Goal: Task Accomplishment & Management: Use online tool/utility

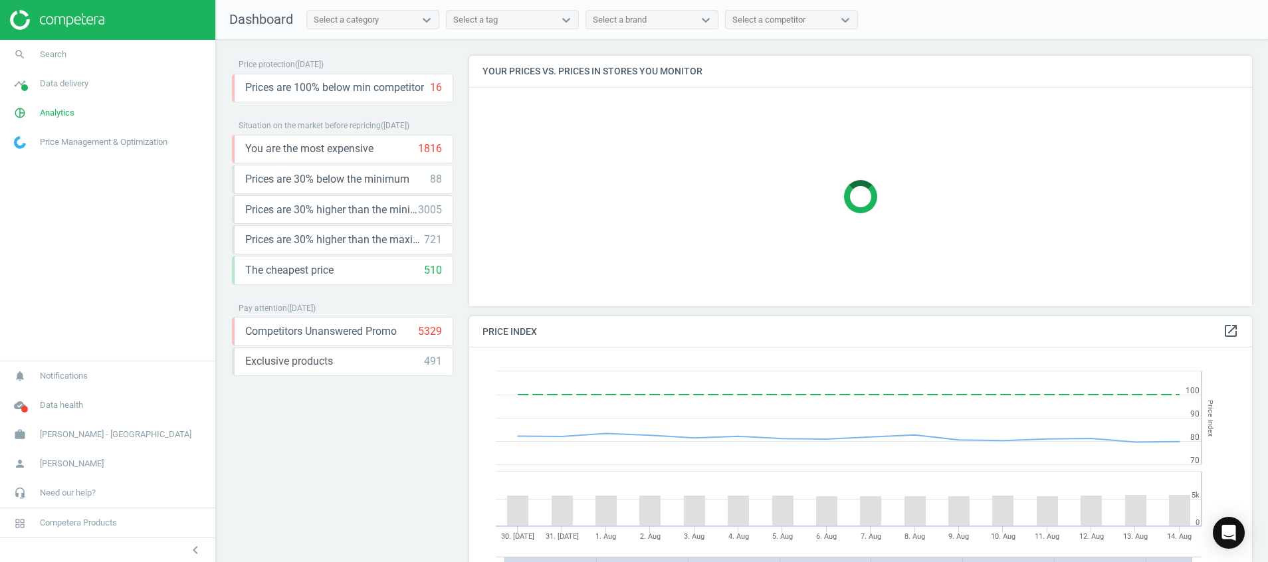
scroll to position [294, 799]
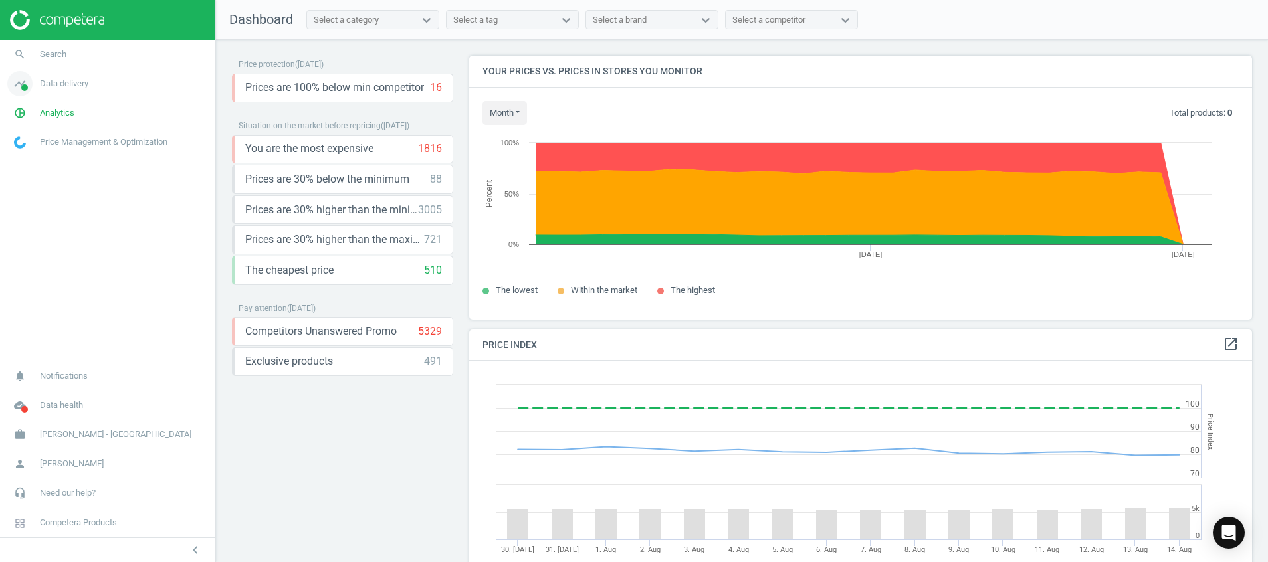
click at [25, 89] on span at bounding box center [24, 87] width 7 height 7
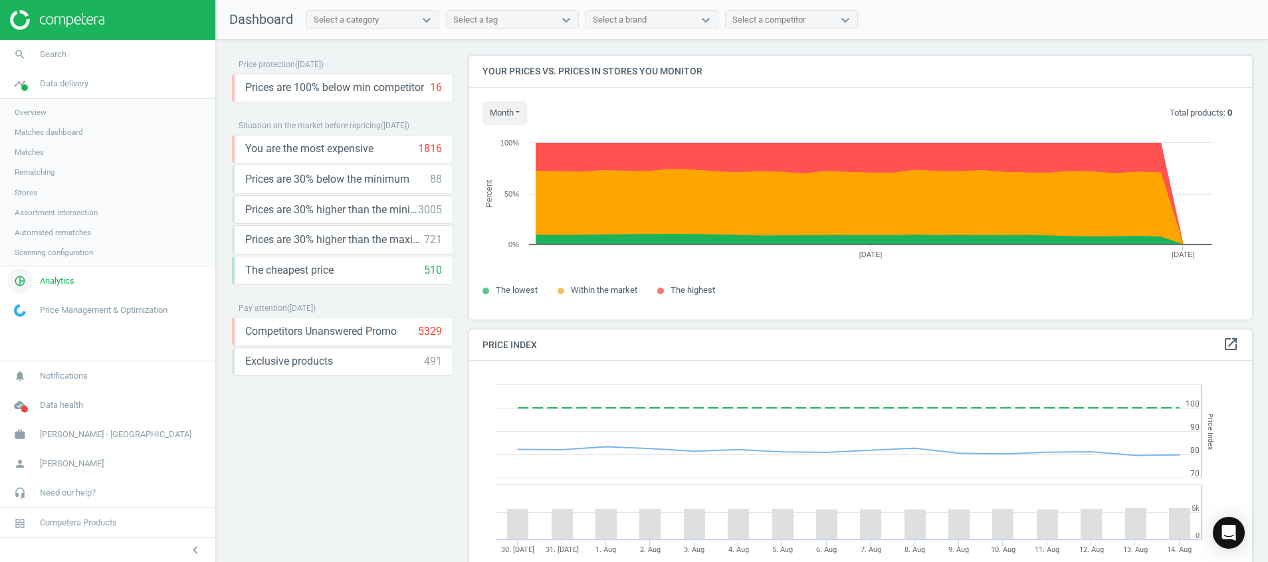
click at [43, 277] on span "Analytics" at bounding box center [57, 281] width 35 height 12
click at [33, 159] on span "Products" at bounding box center [30, 161] width 31 height 11
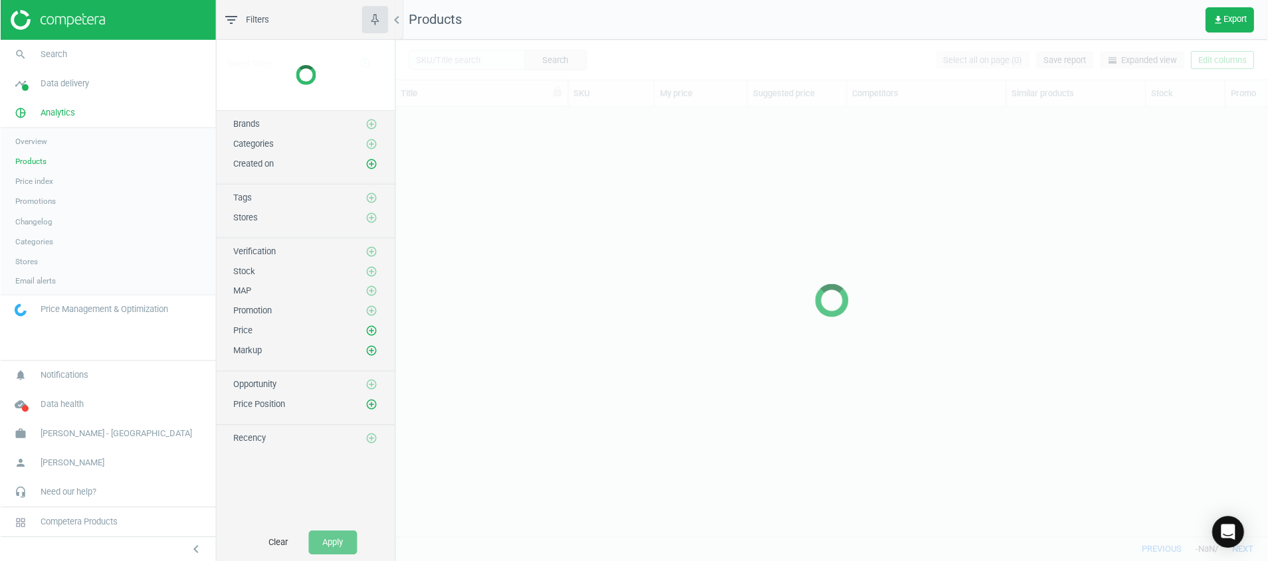
scroll to position [399, 857]
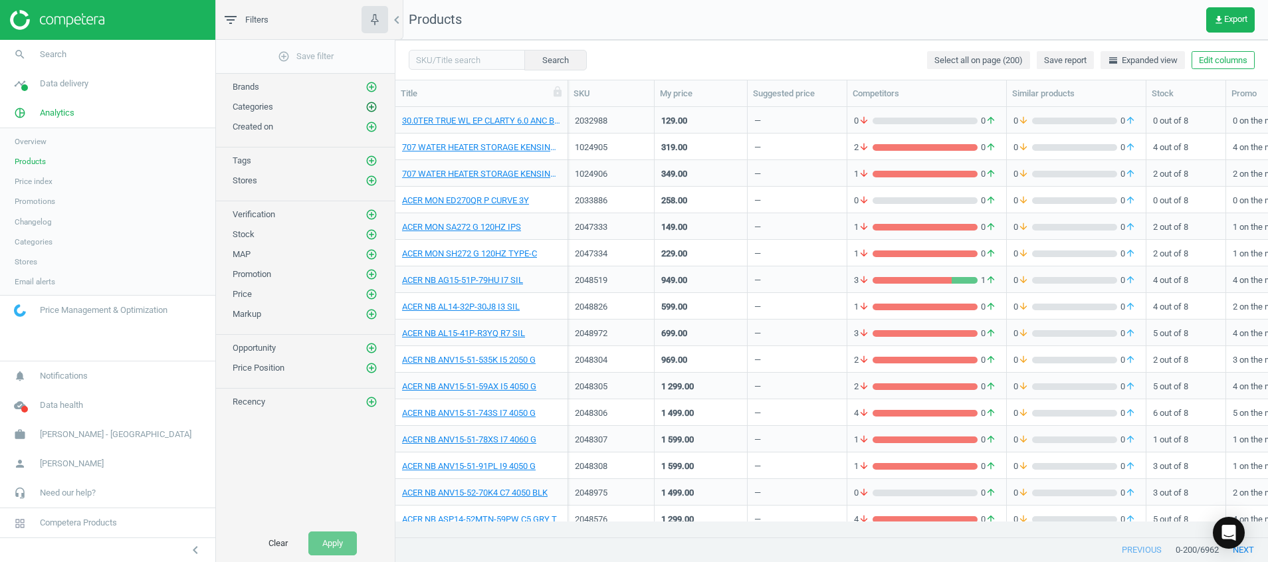
click at [371, 106] on icon "add_circle_outline" at bounding box center [371, 107] width 12 height 12
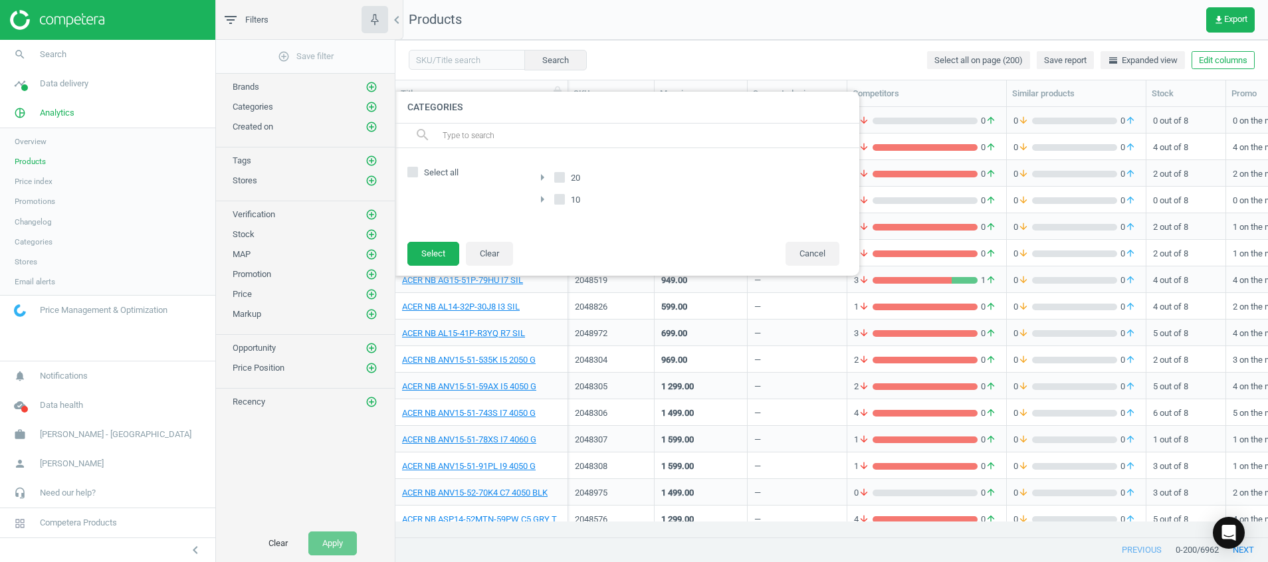
click at [418, 167] on label "Select all" at bounding box center [463, 173] width 113 height 12
click at [417, 167] on input "Select all" at bounding box center [413, 171] width 9 height 9
checkbox input "true"
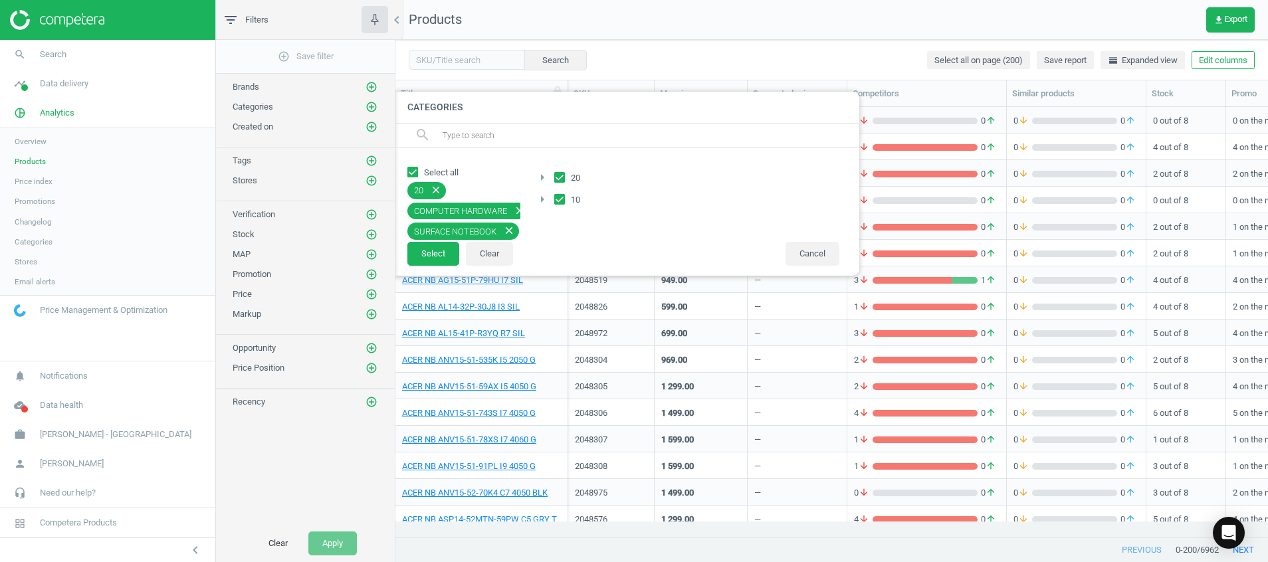
click at [416, 169] on input "Select all" at bounding box center [413, 171] width 9 height 9
checkbox input "false"
click at [545, 176] on icon "arrow_right" at bounding box center [542, 177] width 16 height 16
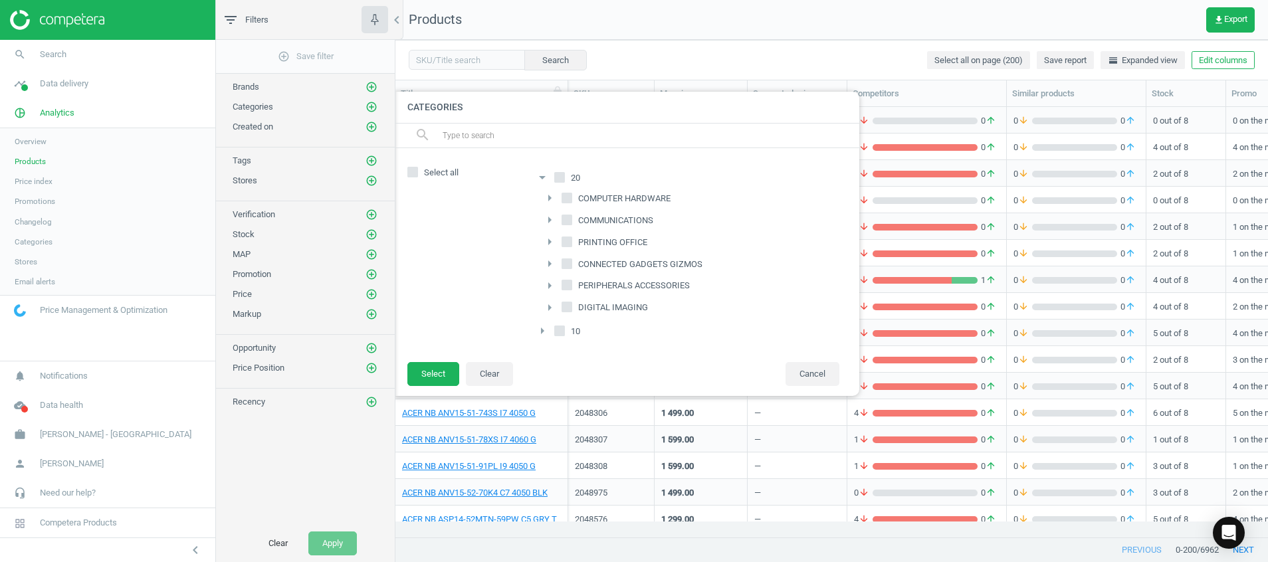
click at [546, 176] on icon "arrow_drop_down" at bounding box center [542, 177] width 16 height 16
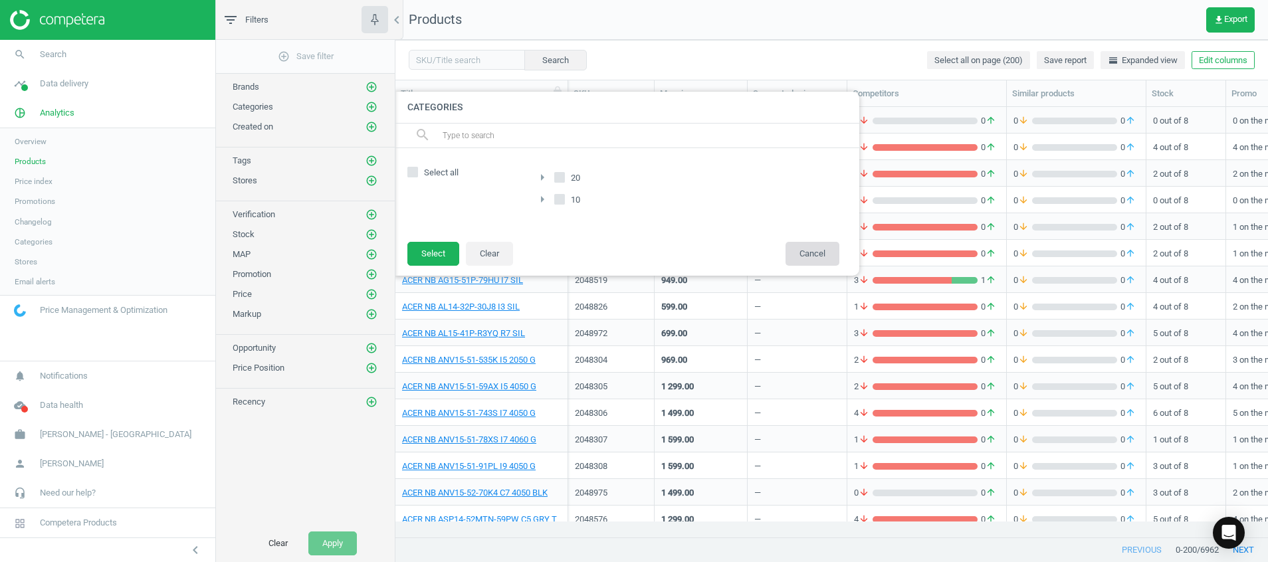
click at [824, 248] on button "Cancel" at bounding box center [812, 254] width 54 height 24
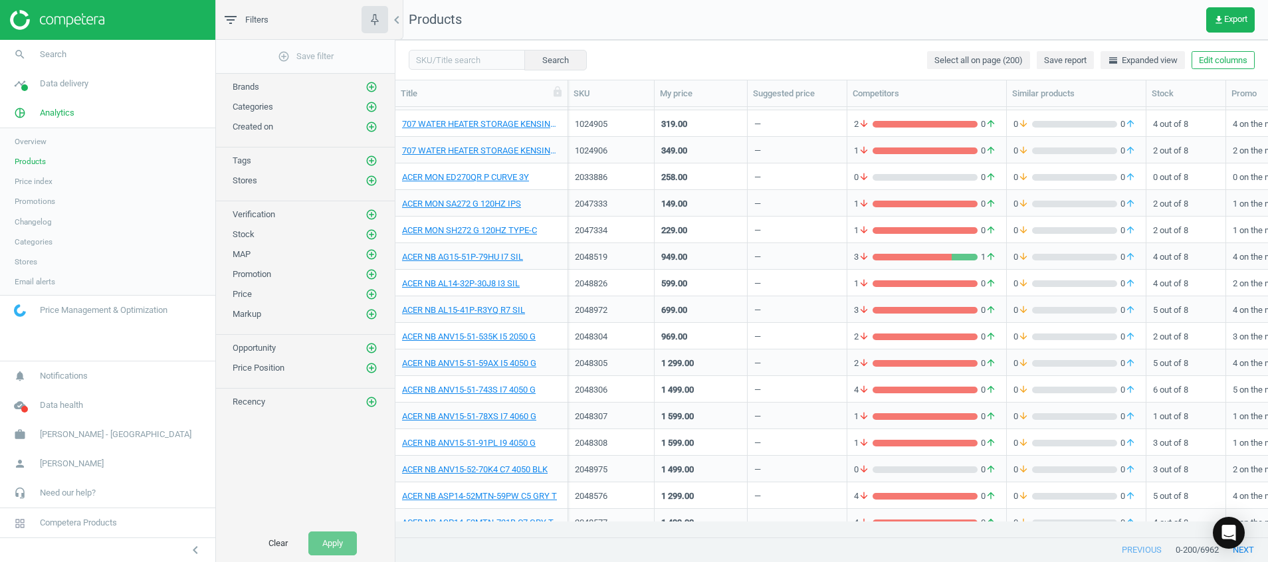
scroll to position [0, 0]
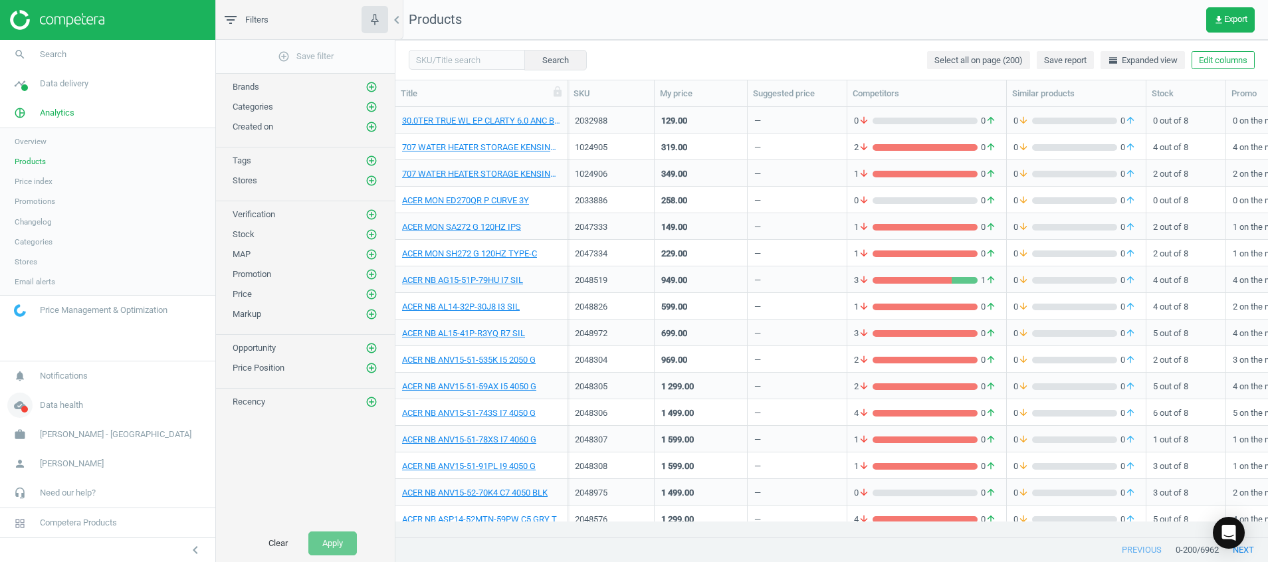
click at [15, 410] on icon "cloud_done" at bounding box center [19, 405] width 25 height 25
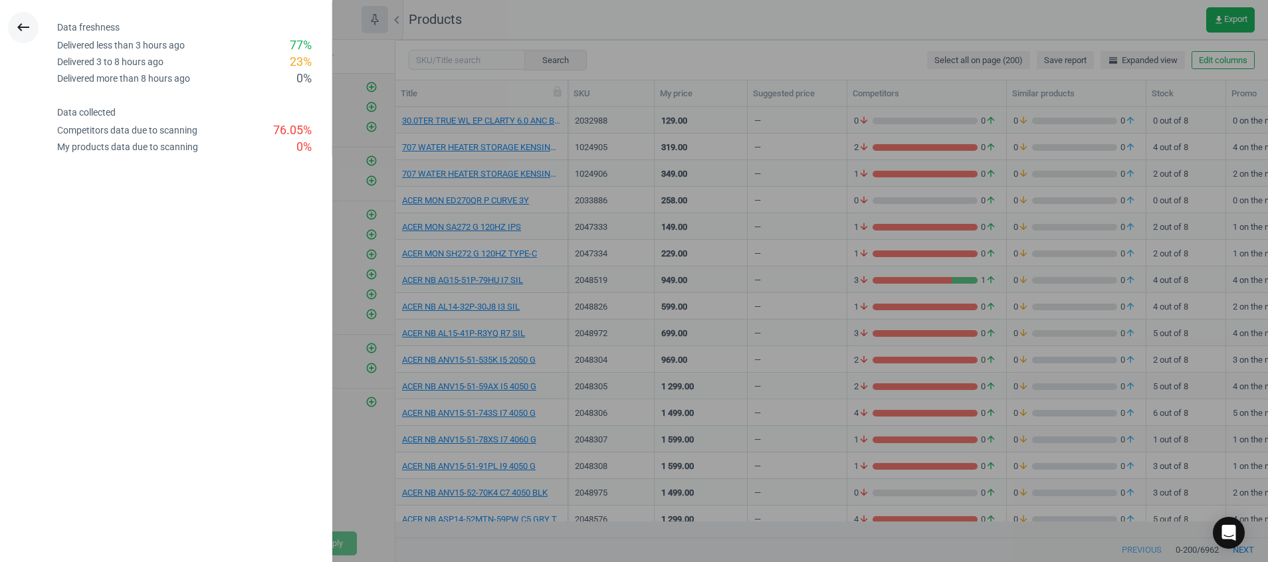
click at [18, 25] on icon "keyboard_backspace" at bounding box center [23, 27] width 16 height 16
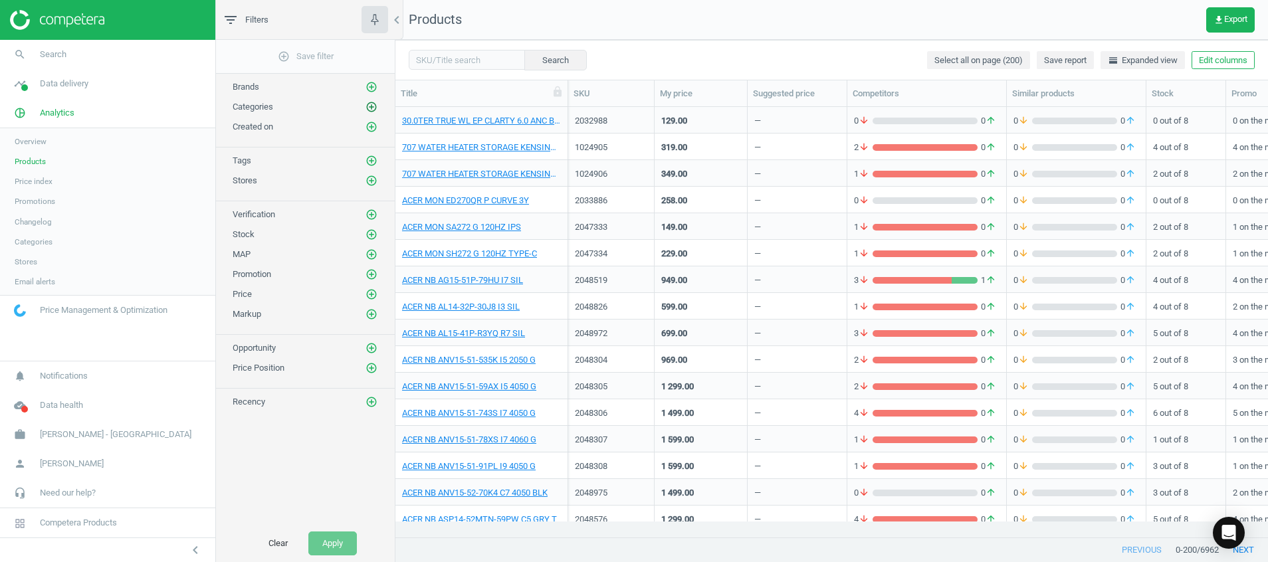
click at [371, 105] on icon "add_circle_outline" at bounding box center [371, 107] width 12 height 12
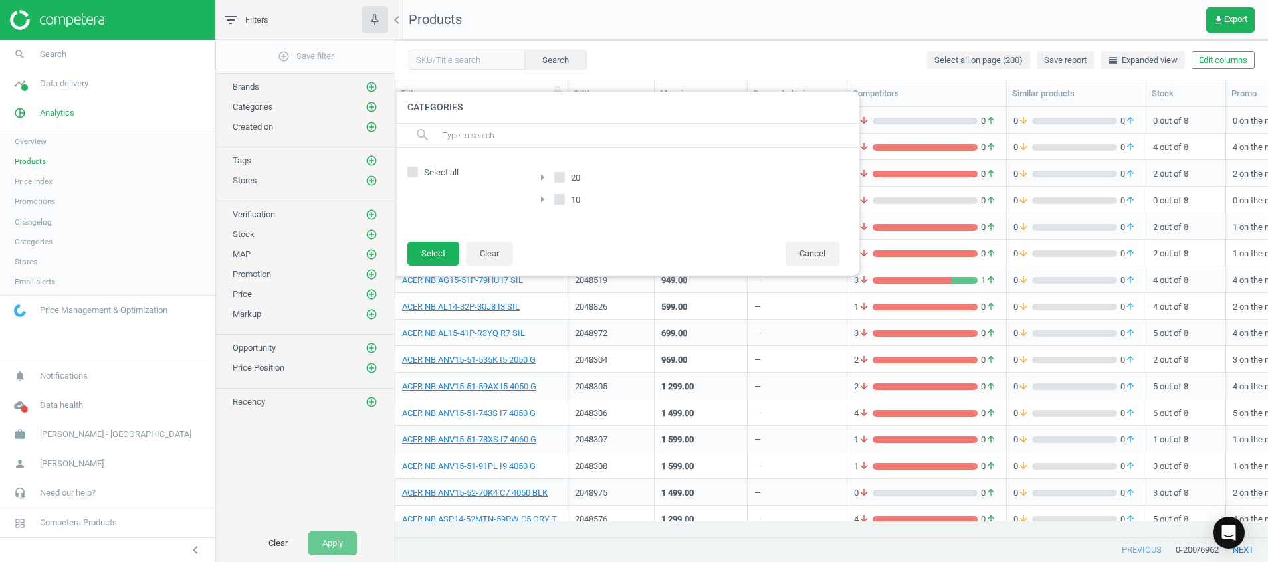
click at [545, 199] on icon "arrow_right" at bounding box center [542, 199] width 16 height 16
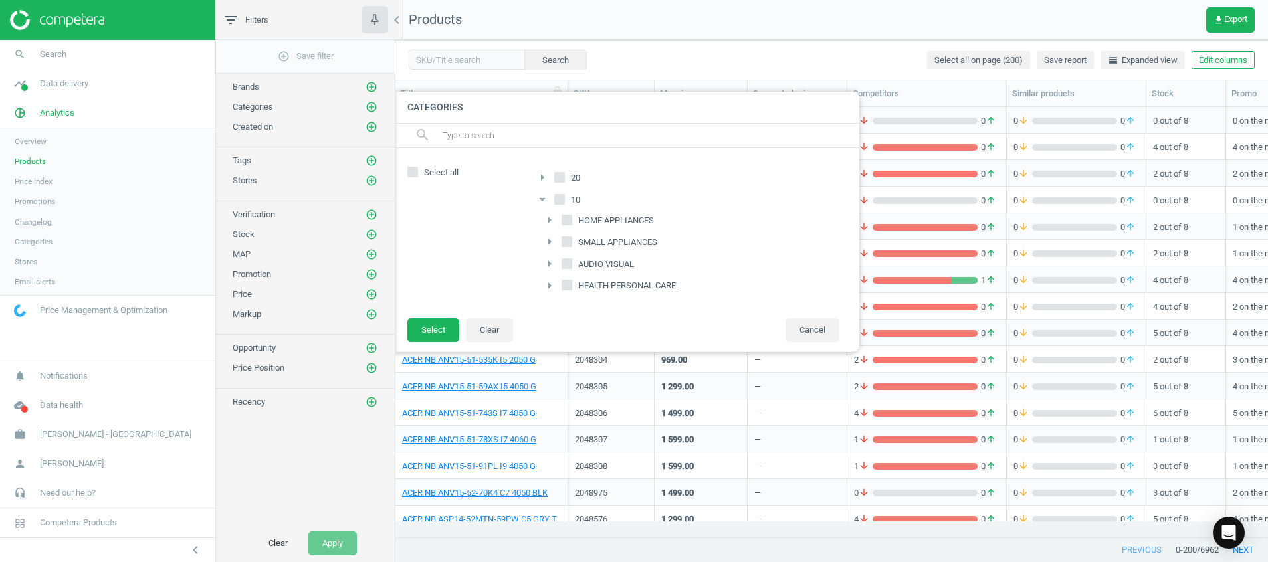
click at [606, 224] on span "HOME APPLIANCES" at bounding box center [615, 221] width 81 height 12
click at [571, 224] on input "HOME APPLIANCES" at bounding box center [567, 219] width 9 height 9
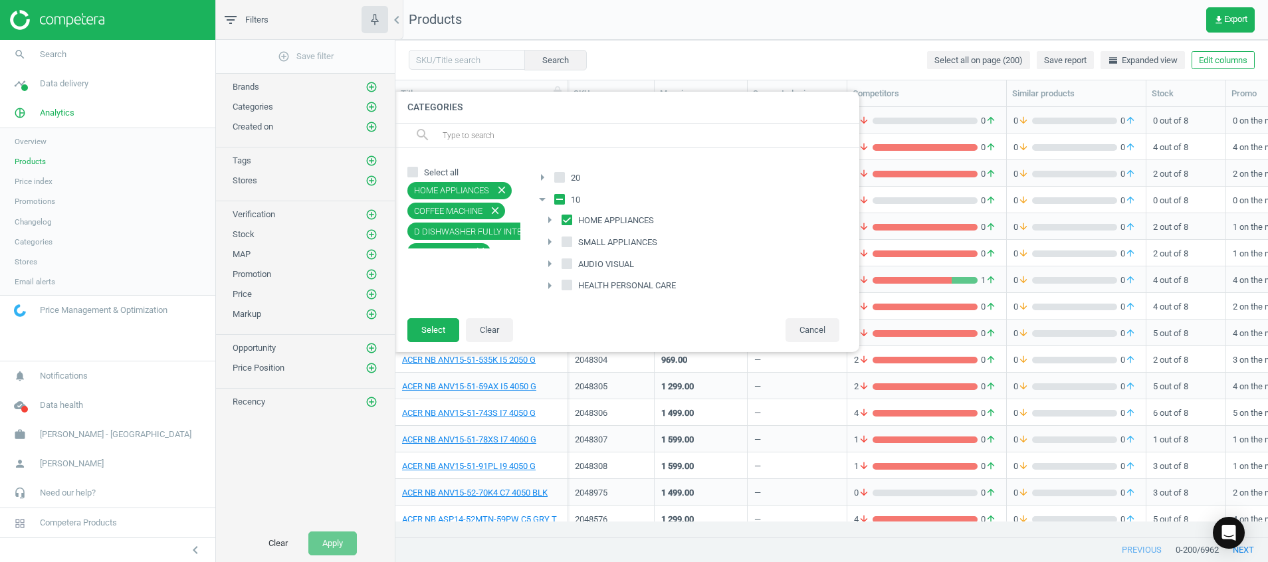
click at [615, 219] on span "HOME APPLIANCES" at bounding box center [615, 221] width 81 height 12
click at [571, 219] on input "HOME APPLIANCES" at bounding box center [567, 219] width 9 height 9
checkbox input "false"
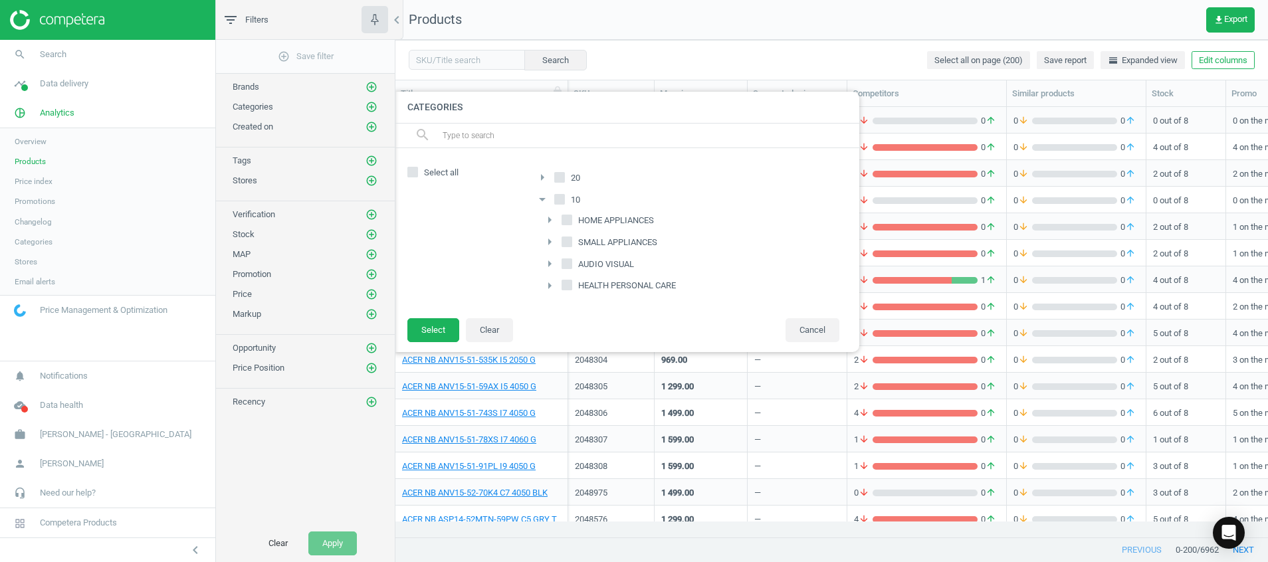
drag, startPoint x: 611, startPoint y: 262, endPoint x: 611, endPoint y: 284, distance: 21.3
click at [611, 266] on span "AUDIO VISUAL" at bounding box center [605, 264] width 61 height 12
click at [571, 266] on input "AUDIO VISUAL" at bounding box center [567, 263] width 9 height 9
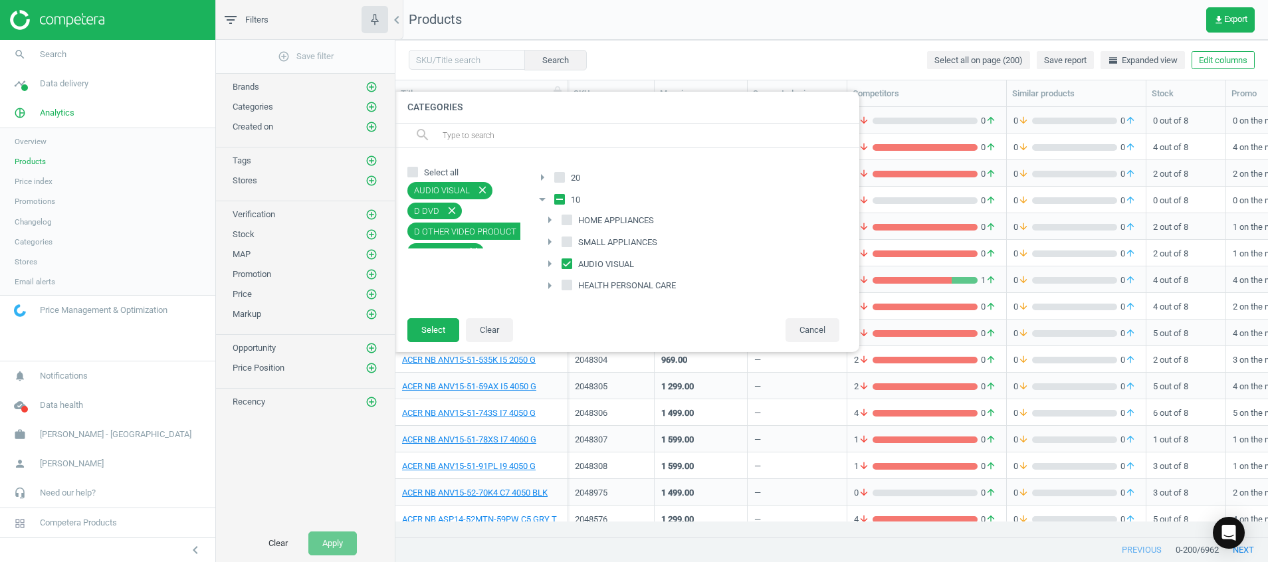
click at [613, 260] on span "AUDIO VISUAL" at bounding box center [605, 264] width 61 height 12
click at [571, 260] on input "AUDIO VISUAL" at bounding box center [567, 263] width 9 height 9
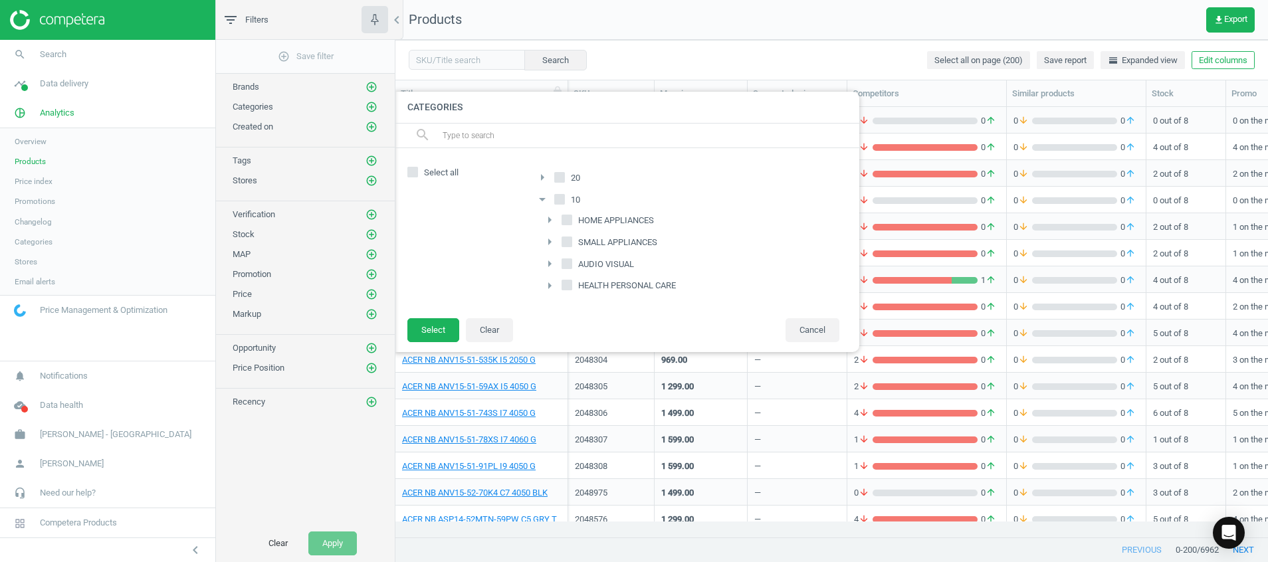
click at [597, 266] on span "AUDIO VISUAL" at bounding box center [605, 264] width 61 height 12
click at [571, 266] on input "AUDIO VISUAL" at bounding box center [567, 263] width 9 height 9
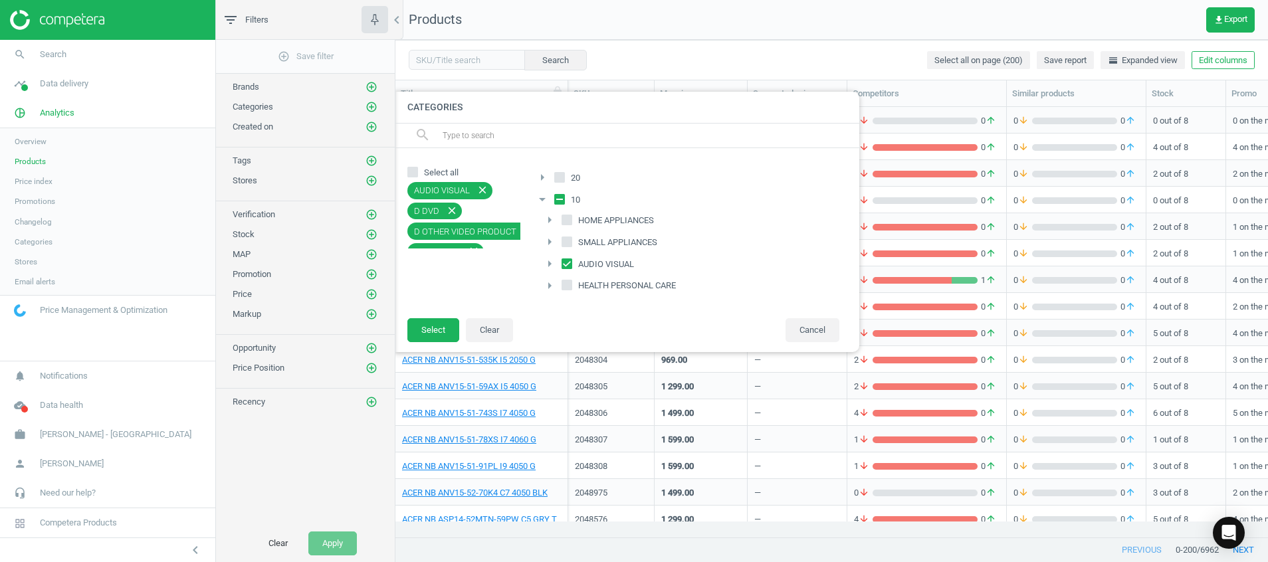
click at [583, 260] on span "AUDIO VISUAL" at bounding box center [605, 264] width 61 height 12
click at [571, 260] on input "AUDIO VISUAL" at bounding box center [567, 263] width 9 height 9
checkbox input "false"
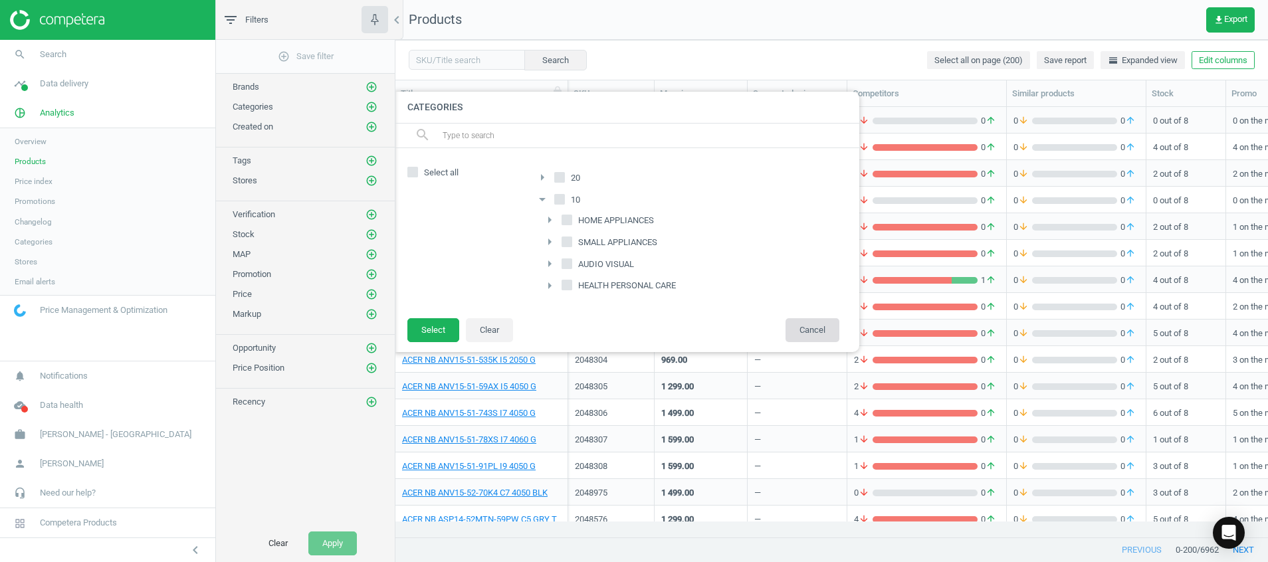
click at [838, 334] on button "Cancel" at bounding box center [812, 330] width 54 height 24
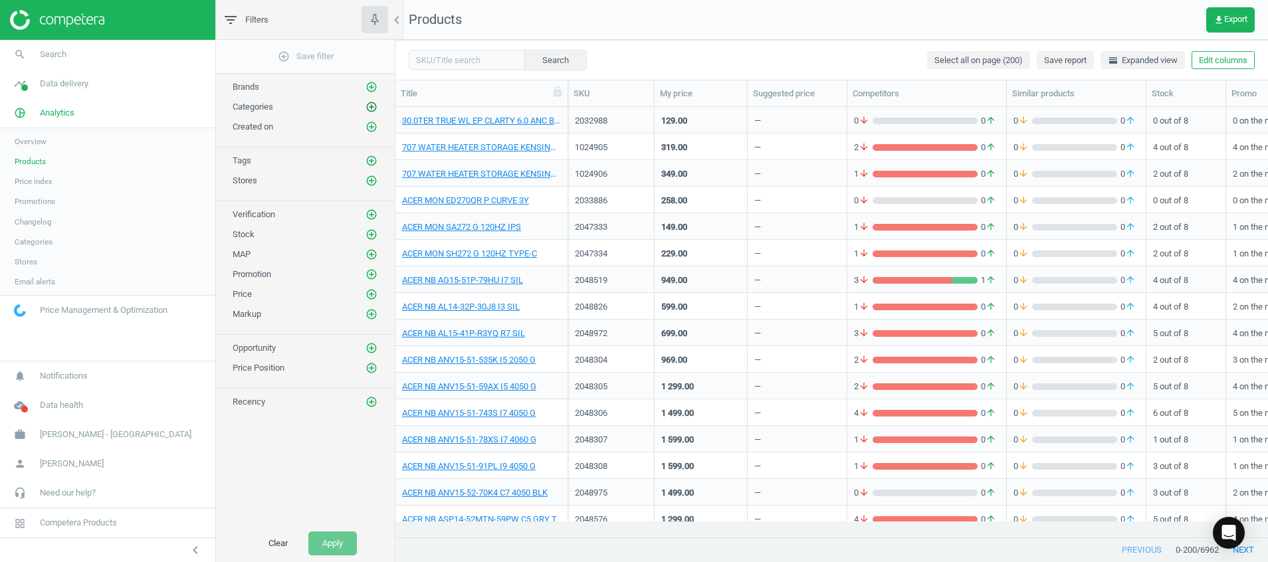
click at [367, 107] on icon "add_circle_outline" at bounding box center [371, 107] width 12 height 12
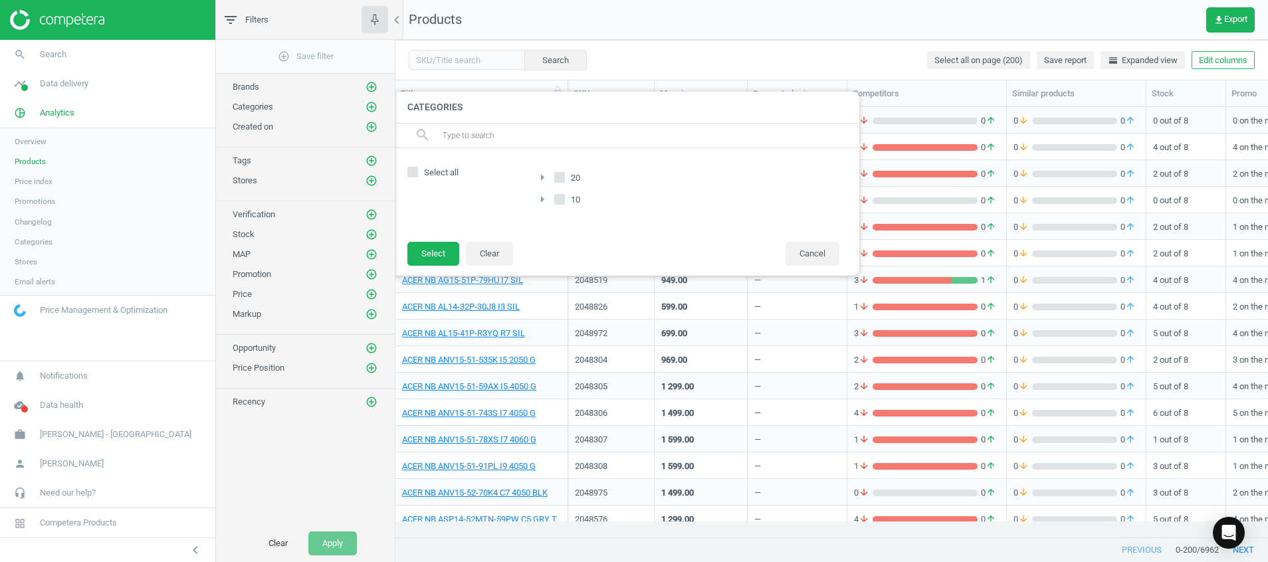
click at [544, 198] on icon "arrow_right" at bounding box center [542, 199] width 16 height 16
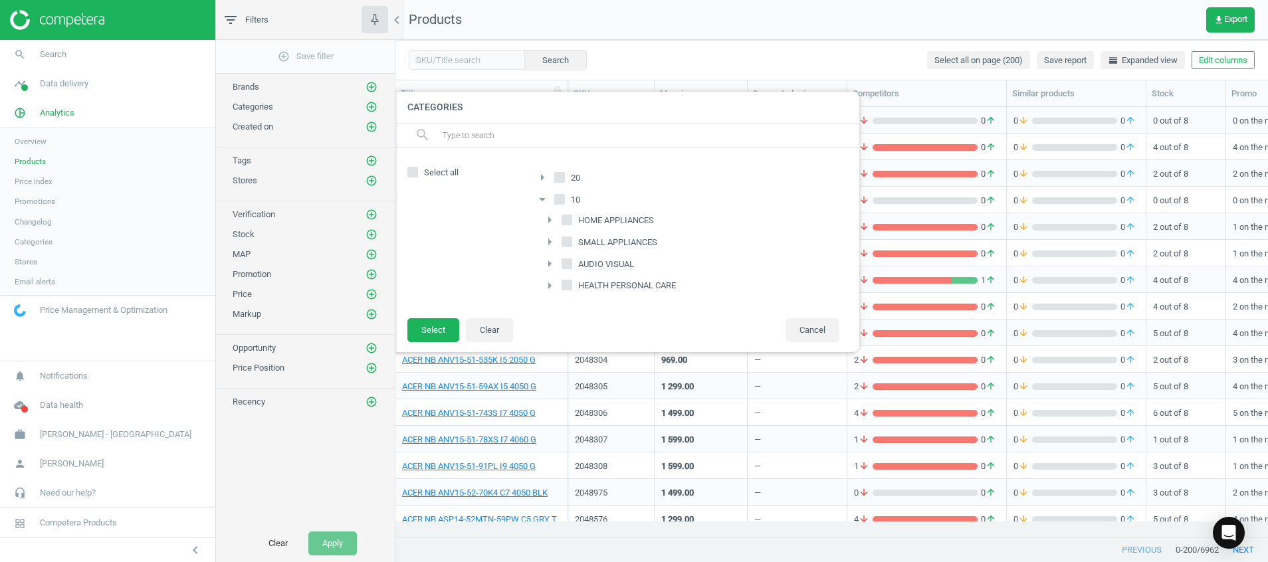
click at [621, 263] on span "AUDIO VISUAL" at bounding box center [605, 264] width 61 height 12
click at [571, 263] on input "AUDIO VISUAL" at bounding box center [567, 263] width 9 height 9
checkbox input "true"
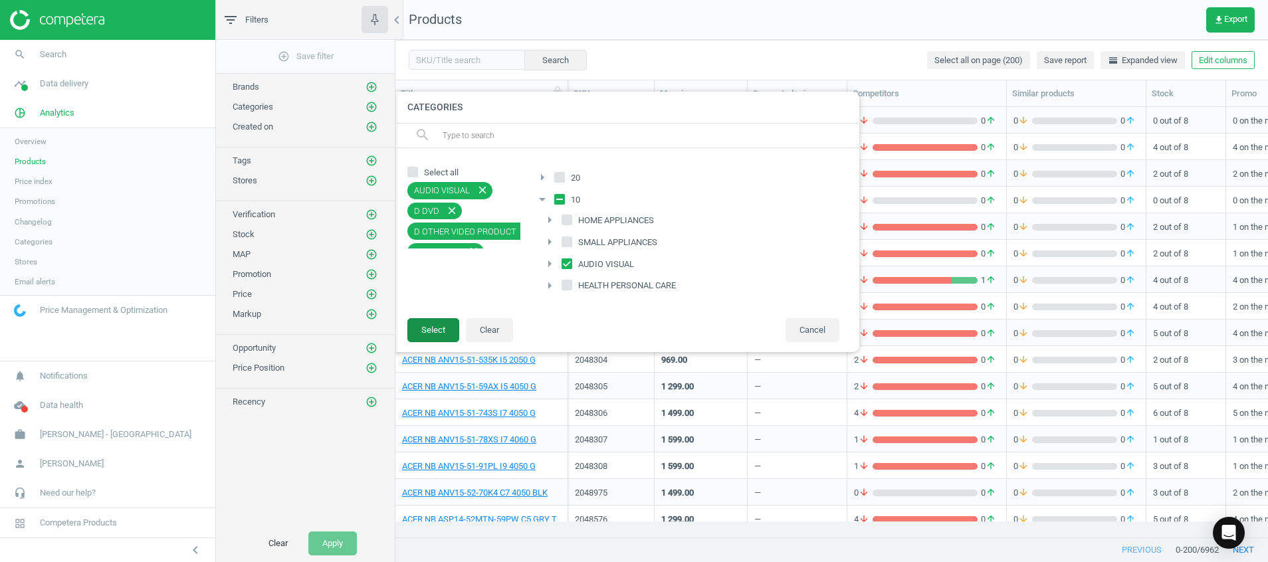
click at [430, 329] on button "Select" at bounding box center [433, 330] width 52 height 24
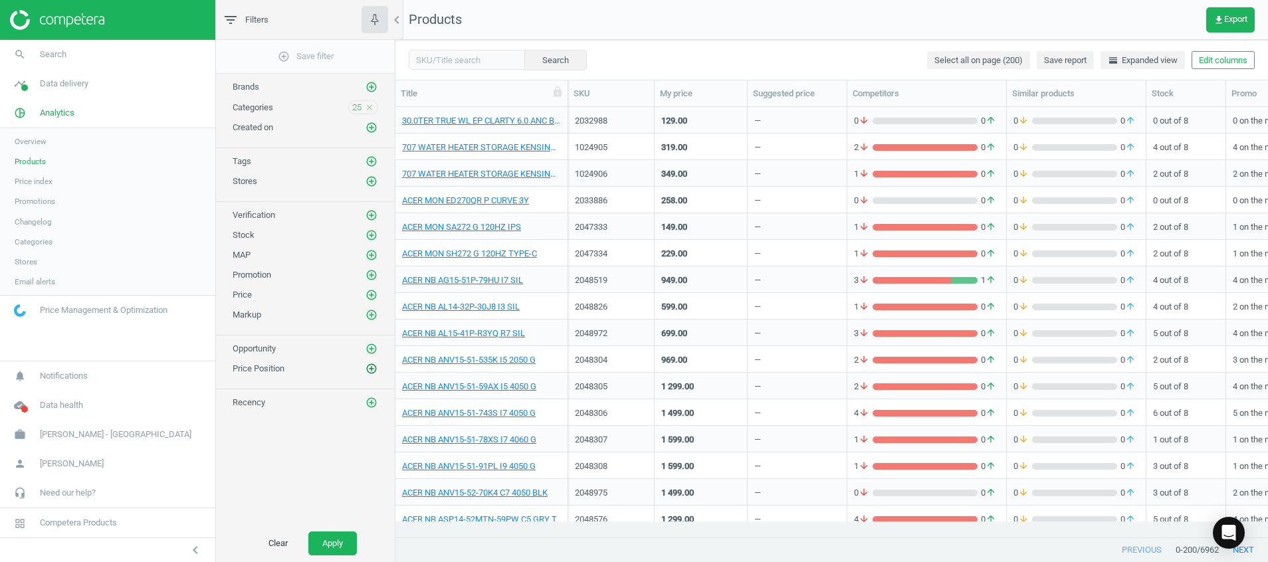
click at [369, 367] on icon "add_circle_outline" at bounding box center [371, 369] width 12 height 12
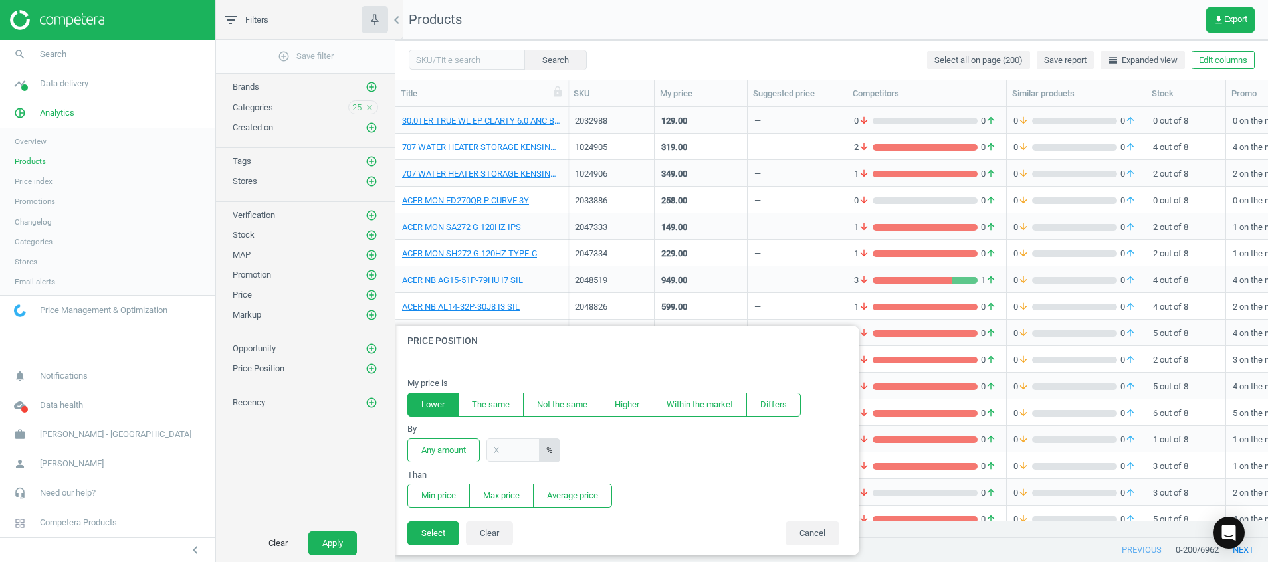
click at [447, 403] on button "Lower" at bounding box center [432, 405] width 51 height 24
click at [448, 460] on button "Any amount" at bounding box center [443, 450] width 72 height 24
click at [446, 504] on button "Min price" at bounding box center [438, 496] width 62 height 24
click at [441, 531] on button "Select" at bounding box center [433, 534] width 52 height 24
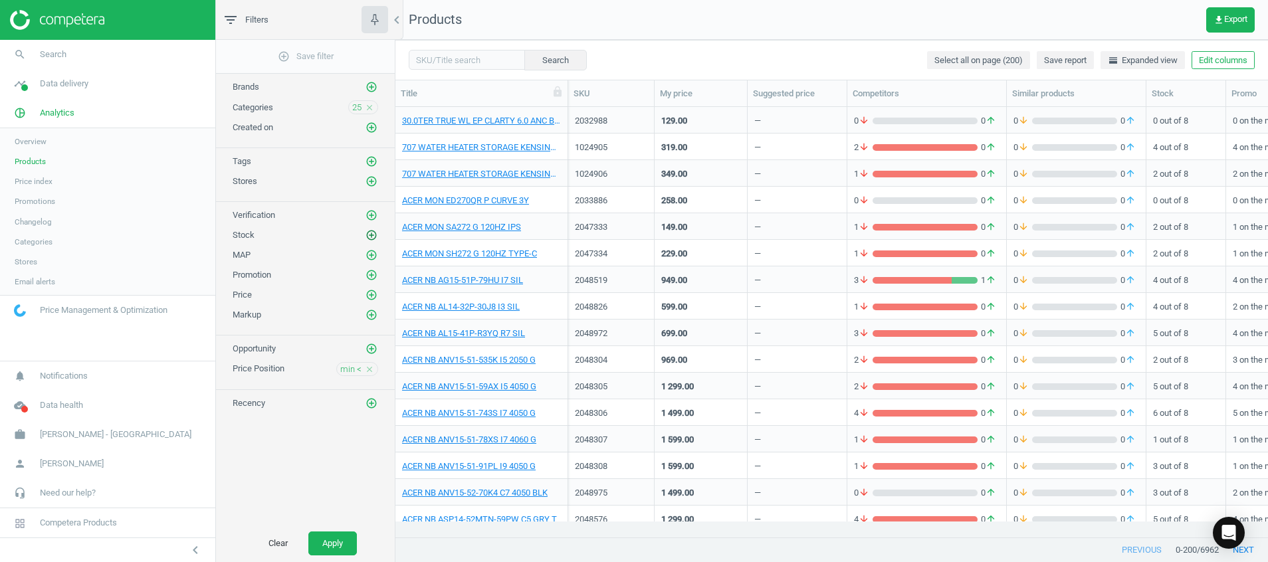
click at [370, 233] on icon "add_circle_outline" at bounding box center [371, 235] width 12 height 12
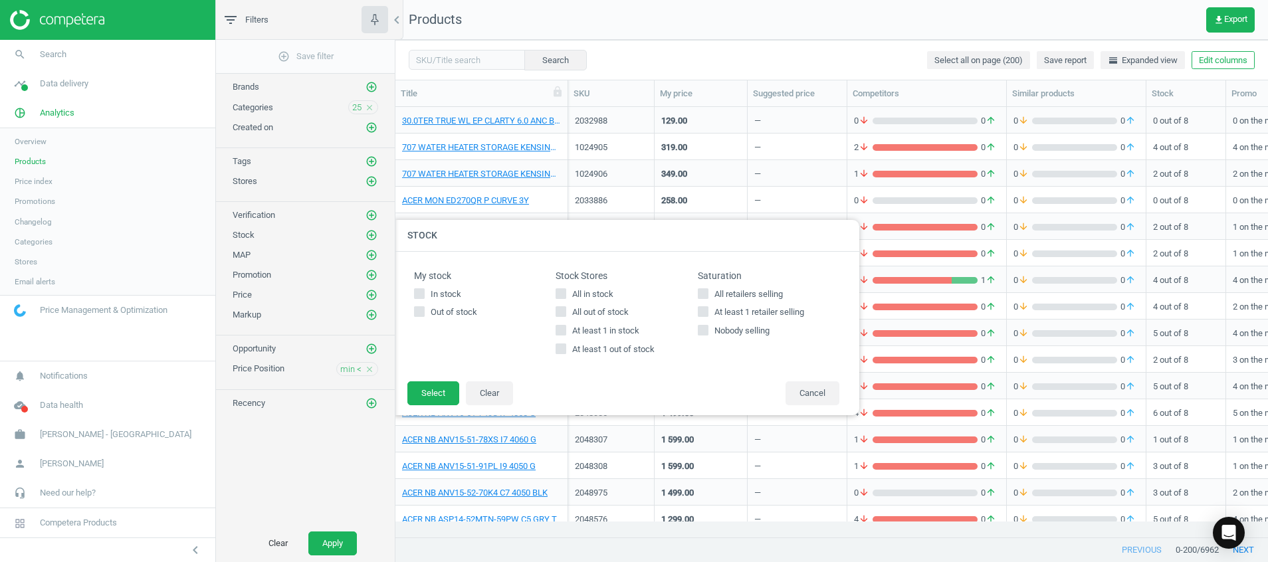
click at [571, 332] on span "At least 1 in stock" at bounding box center [605, 331] width 72 height 12
click at [565, 332] on input "At least 1 in stock" at bounding box center [561, 330] width 9 height 9
checkbox input "true"
click at [440, 387] on button "Select" at bounding box center [433, 393] width 52 height 24
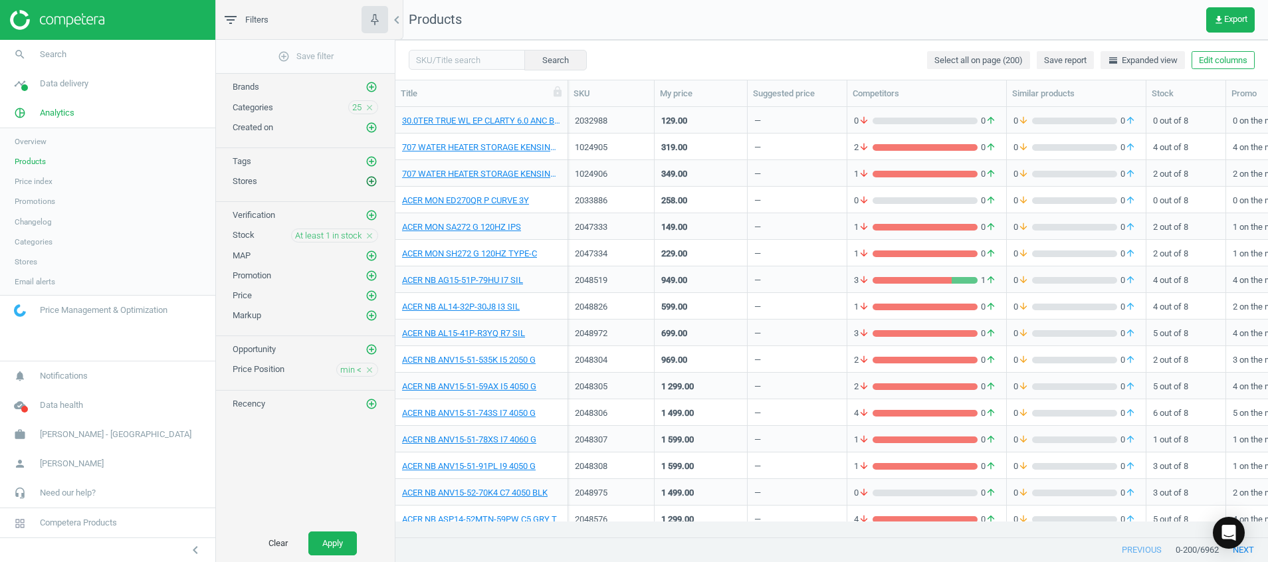
click at [371, 184] on icon "add_circle_outline" at bounding box center [371, 181] width 12 height 12
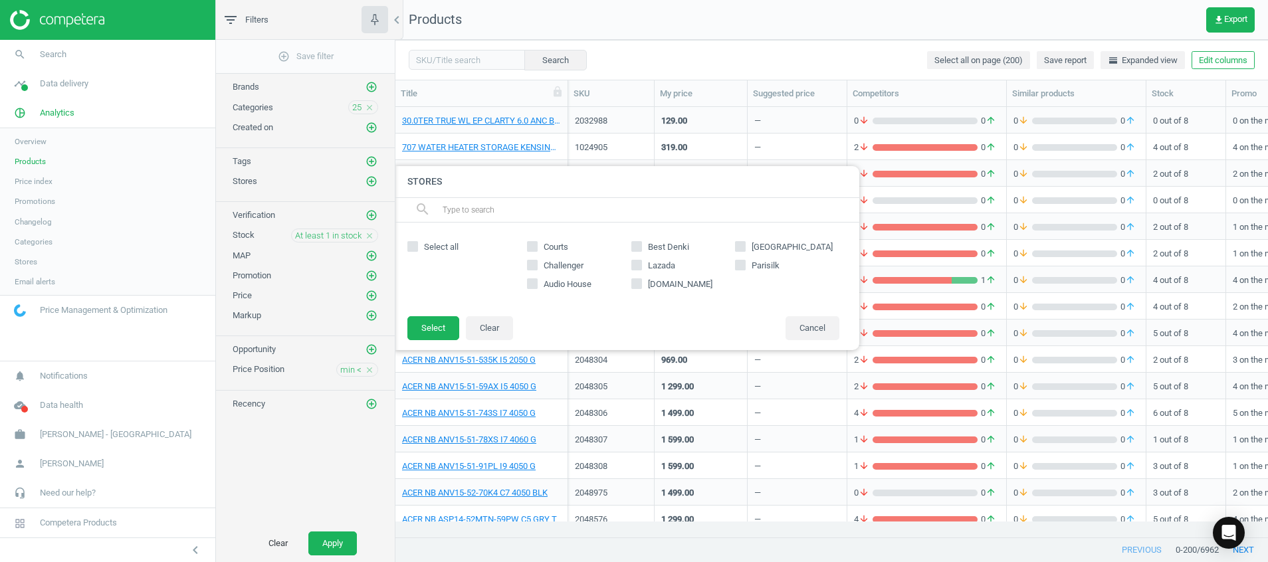
click at [444, 244] on span "Select all" at bounding box center [441, 247] width 40 height 12
click at [417, 244] on input "Select all" at bounding box center [413, 246] width 9 height 9
checkbox input "true"
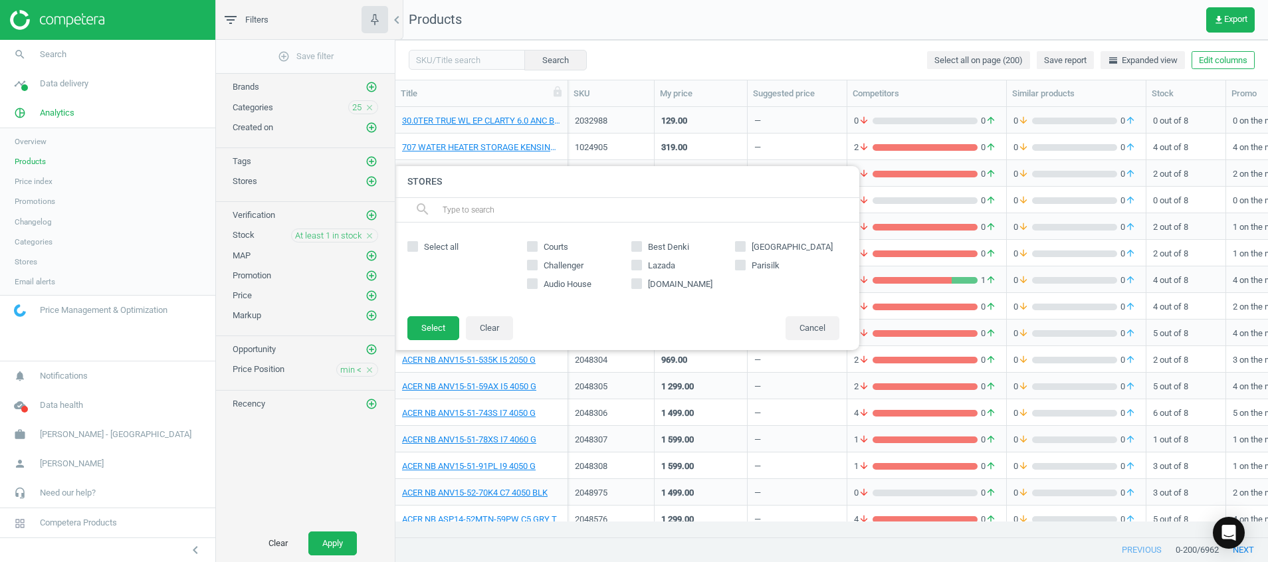
checkbox input "true"
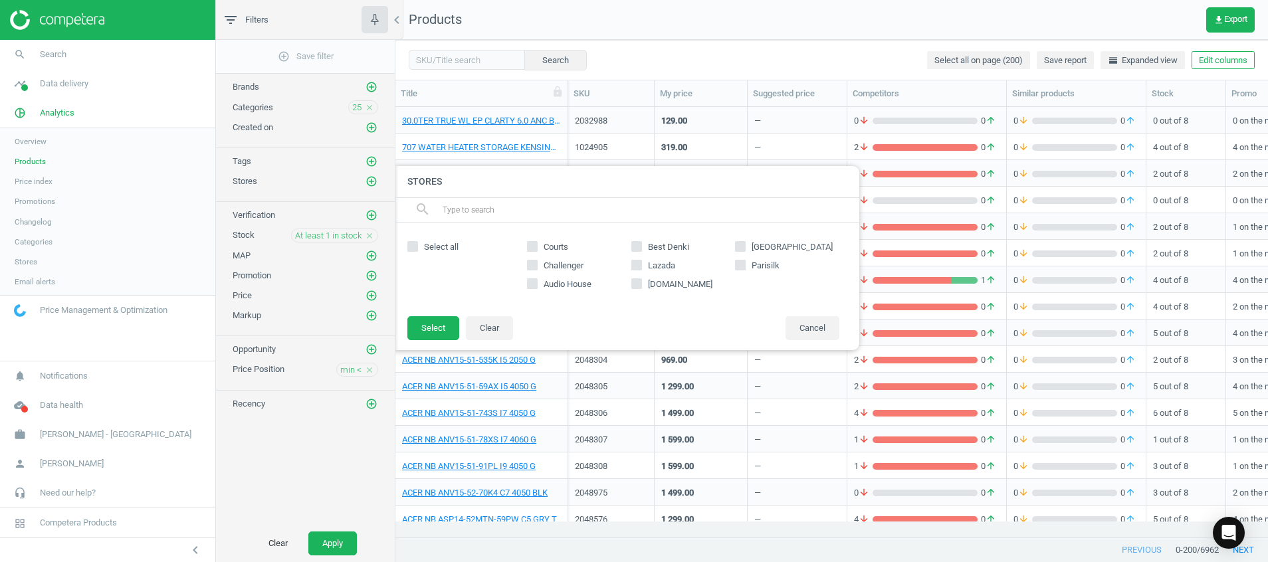
checkbox input "true"
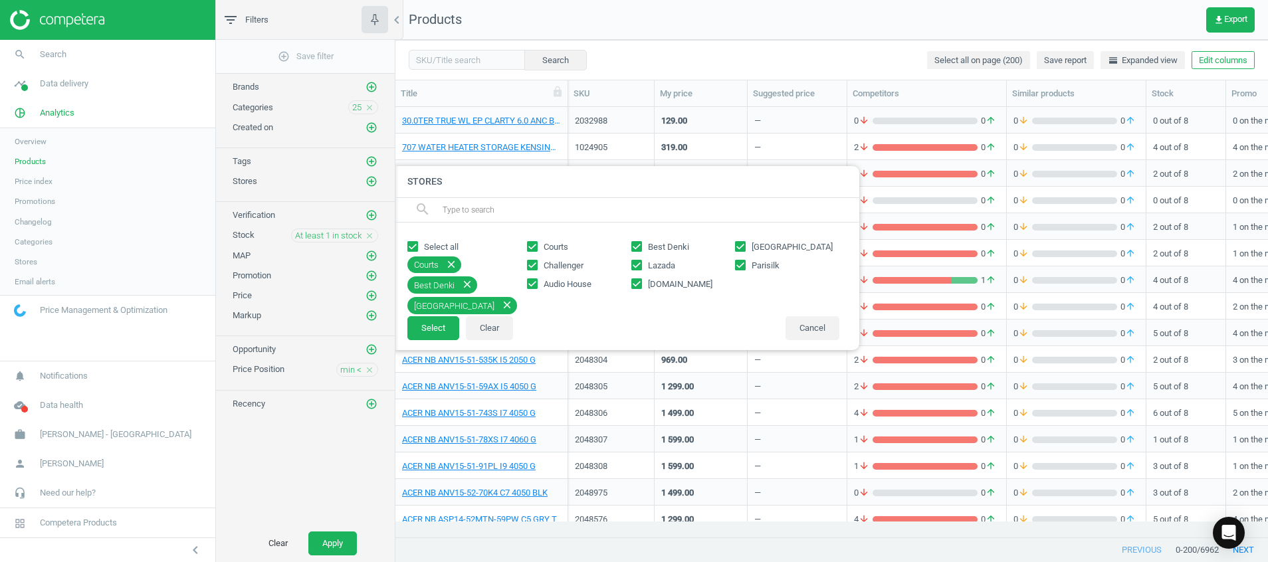
click at [652, 264] on span "Lazada" at bounding box center [661, 266] width 33 height 12
click at [640, 264] on input "Lazada" at bounding box center [636, 264] width 9 height 9
checkbox input "false"
click at [659, 282] on span "amazon.sg" at bounding box center [680, 284] width 70 height 12
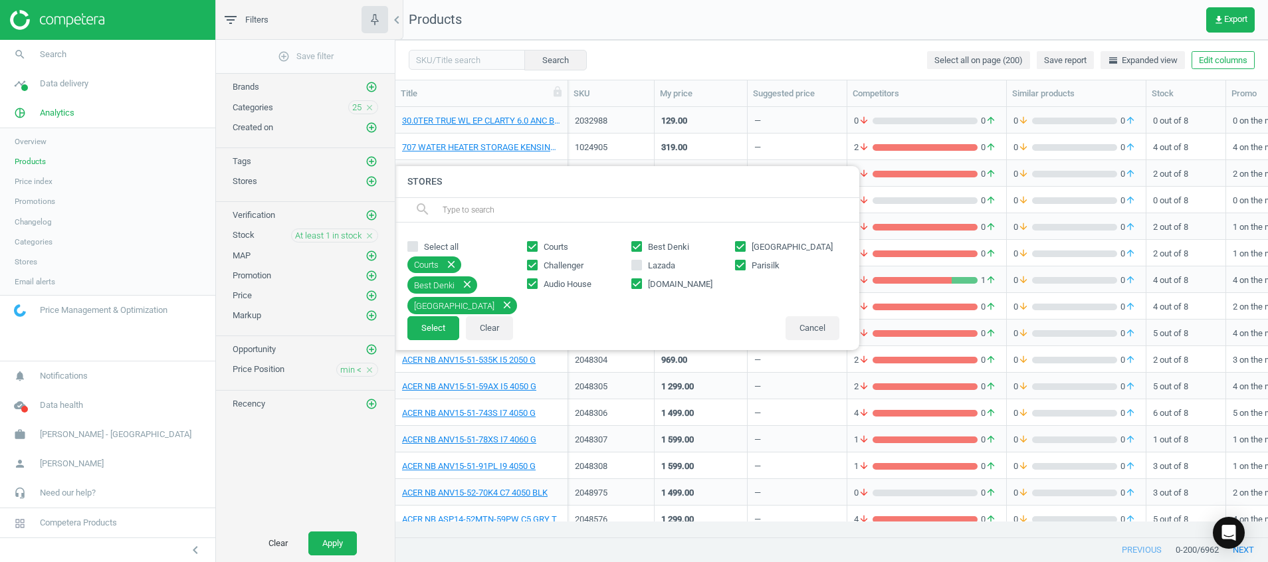
click at [640, 282] on input "amazon.sg" at bounding box center [636, 283] width 9 height 9
checkbox input "false"
click at [431, 325] on button "Select" at bounding box center [433, 328] width 52 height 24
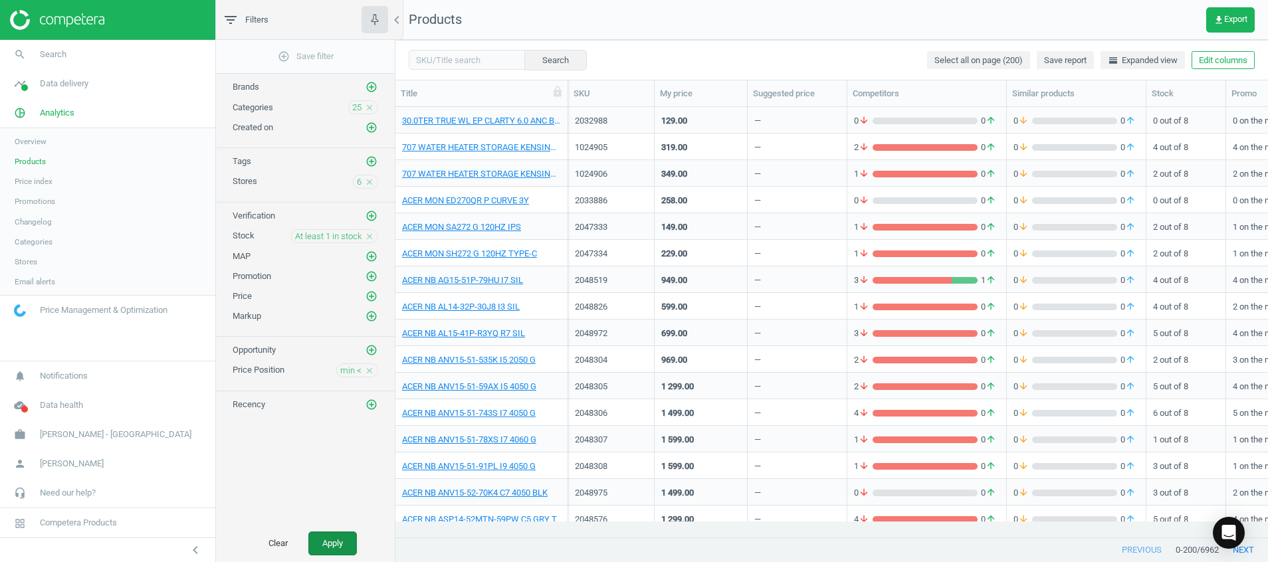
click at [337, 547] on button "Apply" at bounding box center [332, 543] width 48 height 24
click at [1068, 58] on span "Save report" at bounding box center [1065, 60] width 43 height 12
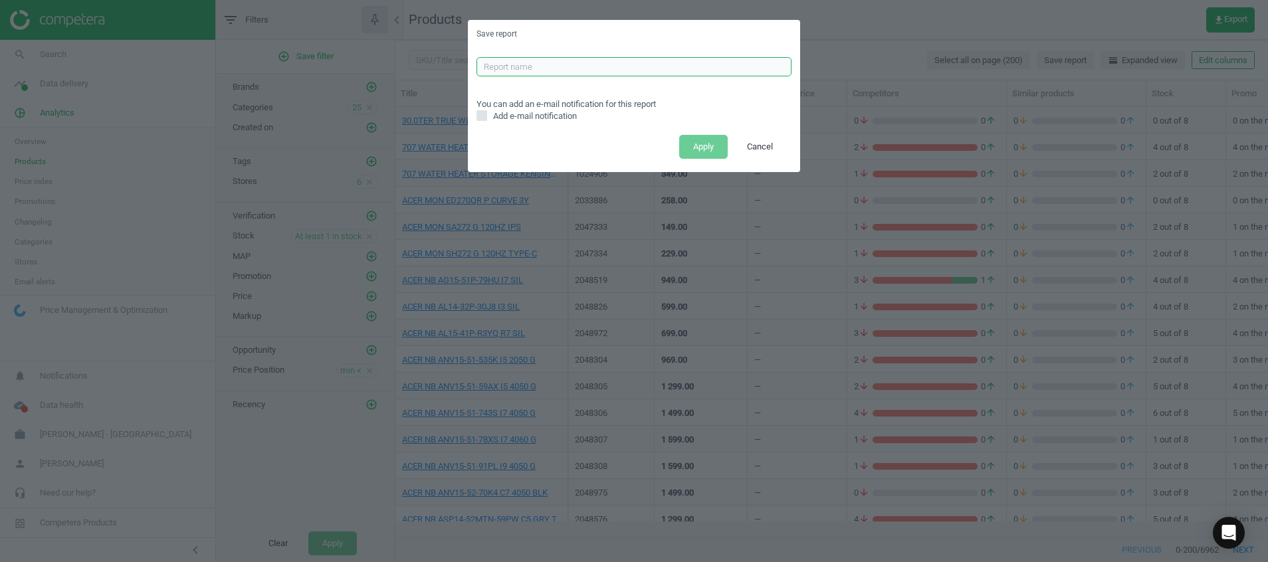
click at [729, 68] on input "text" at bounding box center [633, 67] width 315 height 20
type input "L"
type input "LOWER REPORTS FOR DAVE"
click at [758, 139] on button "Cancel" at bounding box center [760, 147] width 54 height 24
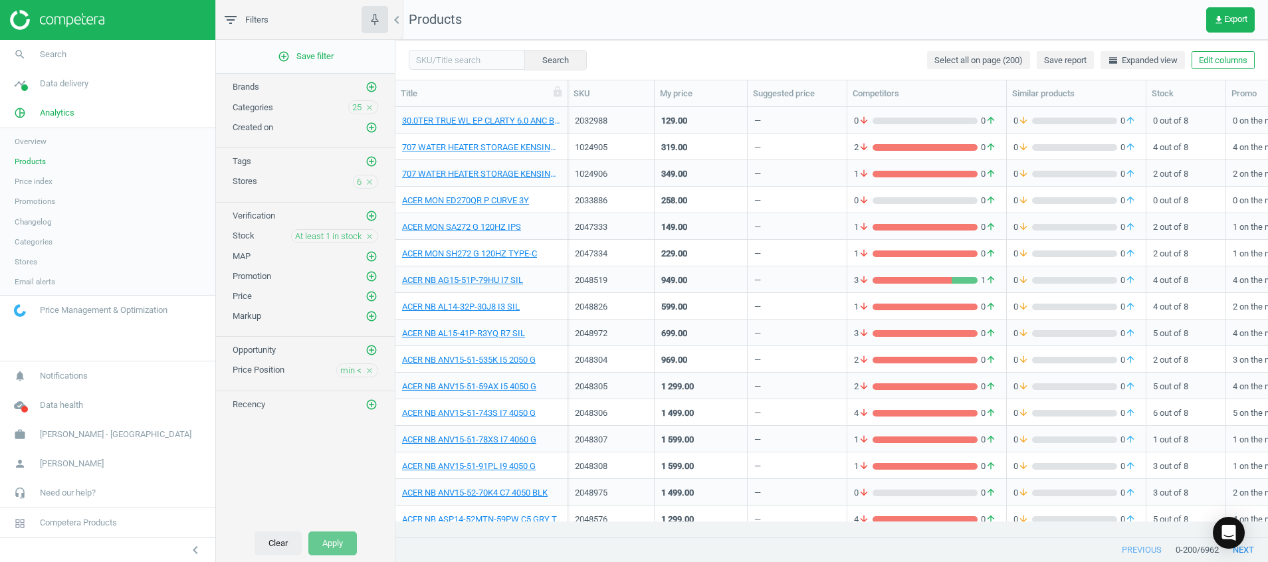
click at [272, 545] on button "Clear" at bounding box center [277, 543] width 47 height 24
click at [374, 179] on icon "add_circle_outline" at bounding box center [371, 181] width 12 height 12
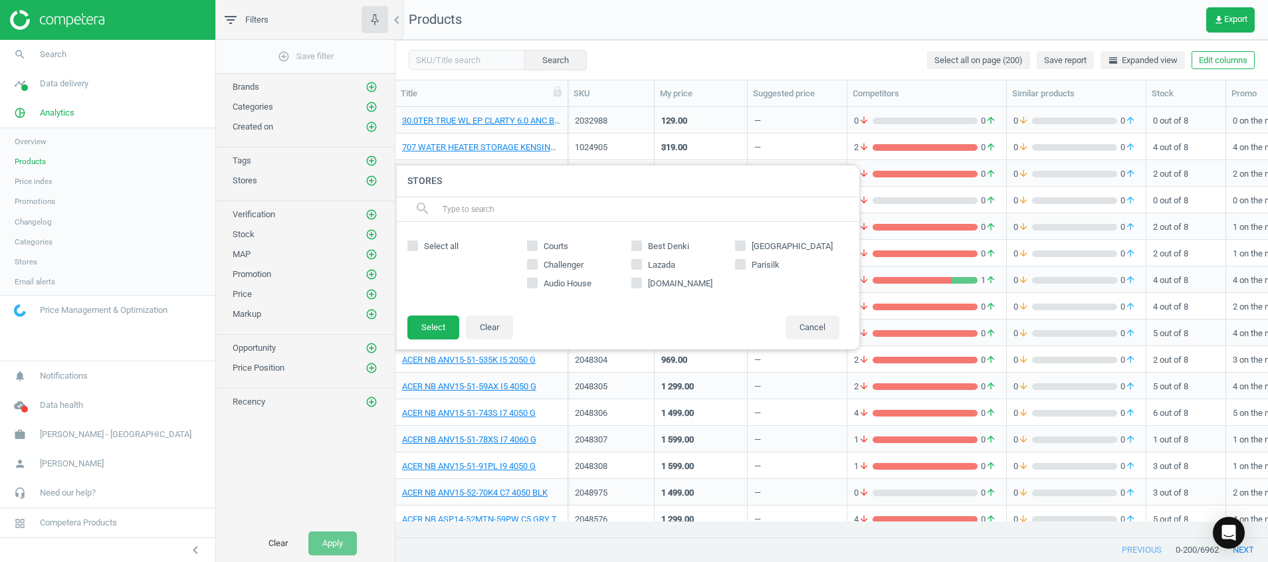
click at [446, 242] on span "Select all" at bounding box center [441, 246] width 40 height 12
click at [417, 242] on input "Select all" at bounding box center [413, 245] width 9 height 9
checkbox input "true"
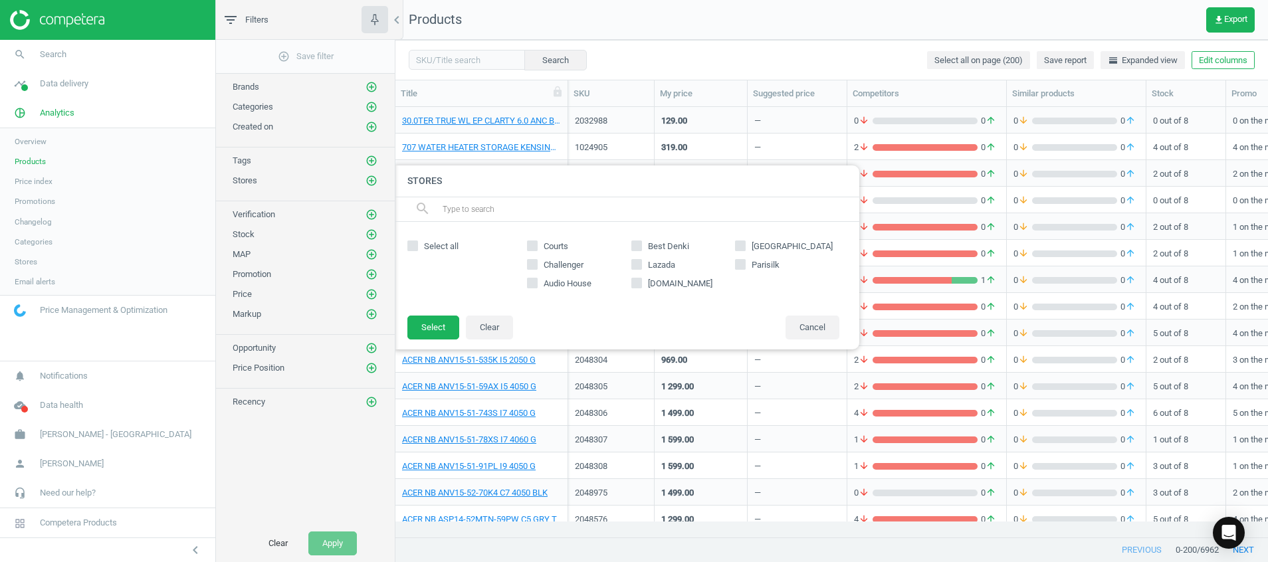
checkbox input "true"
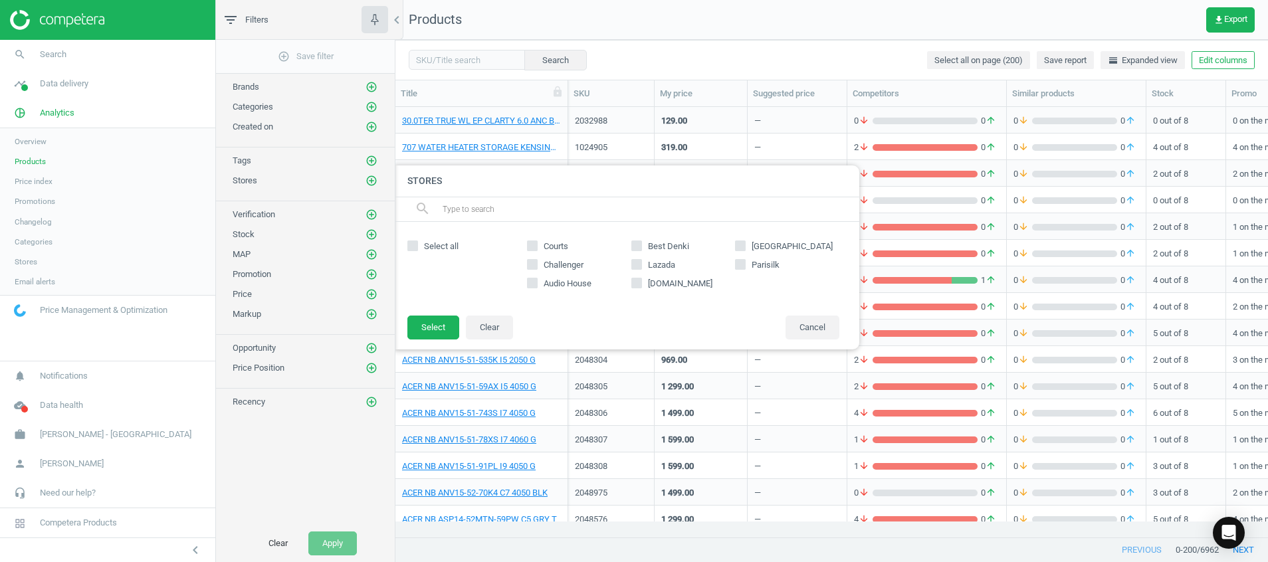
checkbox input "true"
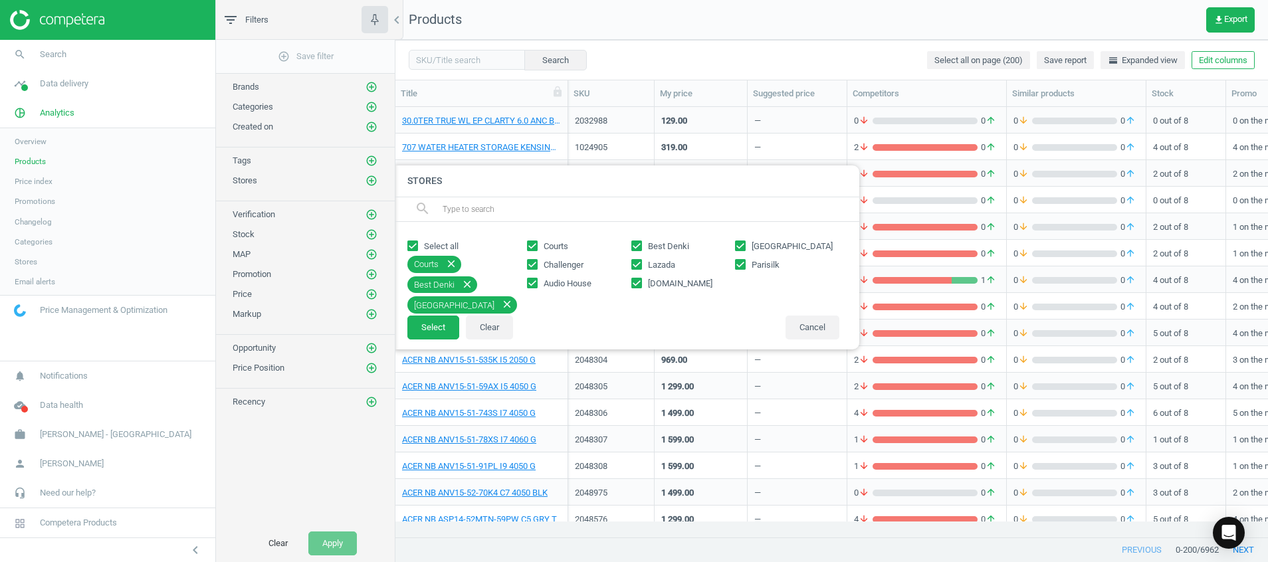
click at [640, 262] on input "Lazada" at bounding box center [636, 264] width 9 height 9
checkbox input "false"
click at [642, 284] on label "amazon.sg" at bounding box center [683, 284] width 104 height 12
click at [640, 284] on input "amazon.sg" at bounding box center [636, 282] width 9 height 9
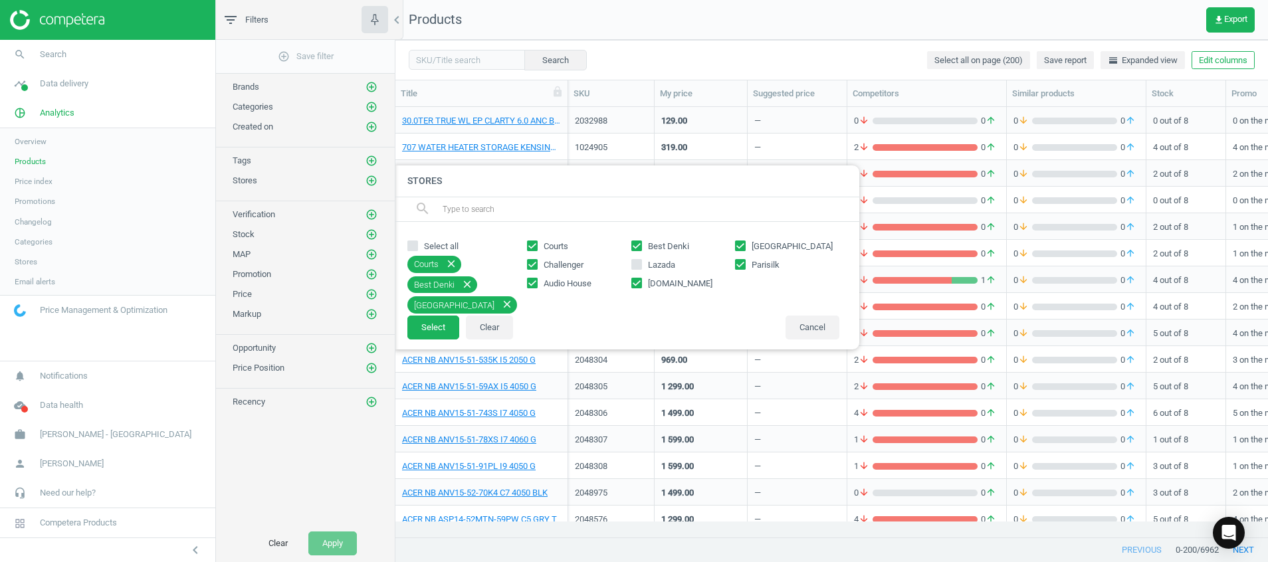
checkbox input "false"
click at [440, 329] on button "Select" at bounding box center [433, 328] width 52 height 24
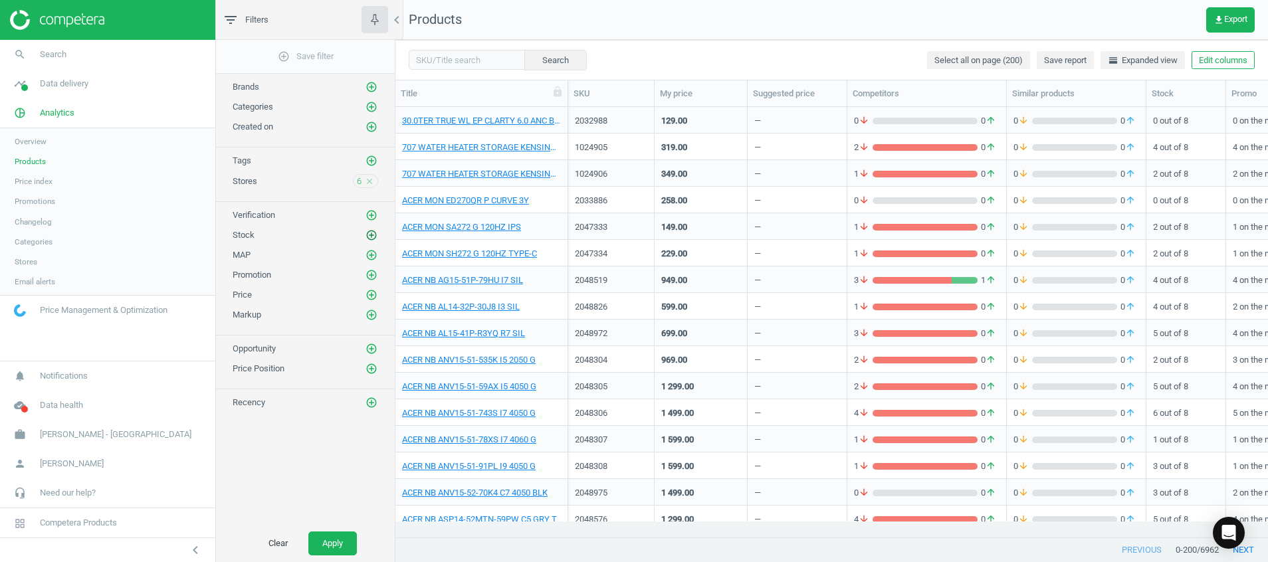
click at [373, 239] on icon "add_circle_outline" at bounding box center [371, 235] width 12 height 12
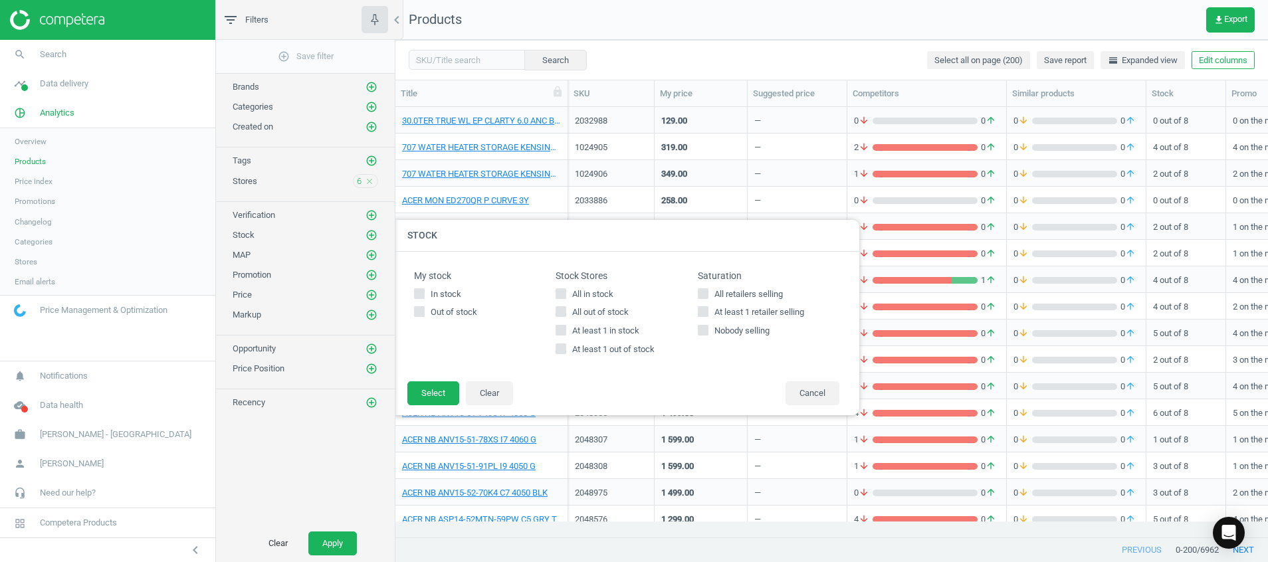
click at [589, 330] on span "At least 1 in stock" at bounding box center [605, 331] width 72 height 12
click at [565, 330] on input "At least 1 in stock" at bounding box center [561, 330] width 9 height 9
checkbox input "true"
click at [442, 392] on button "Select" at bounding box center [433, 393] width 52 height 24
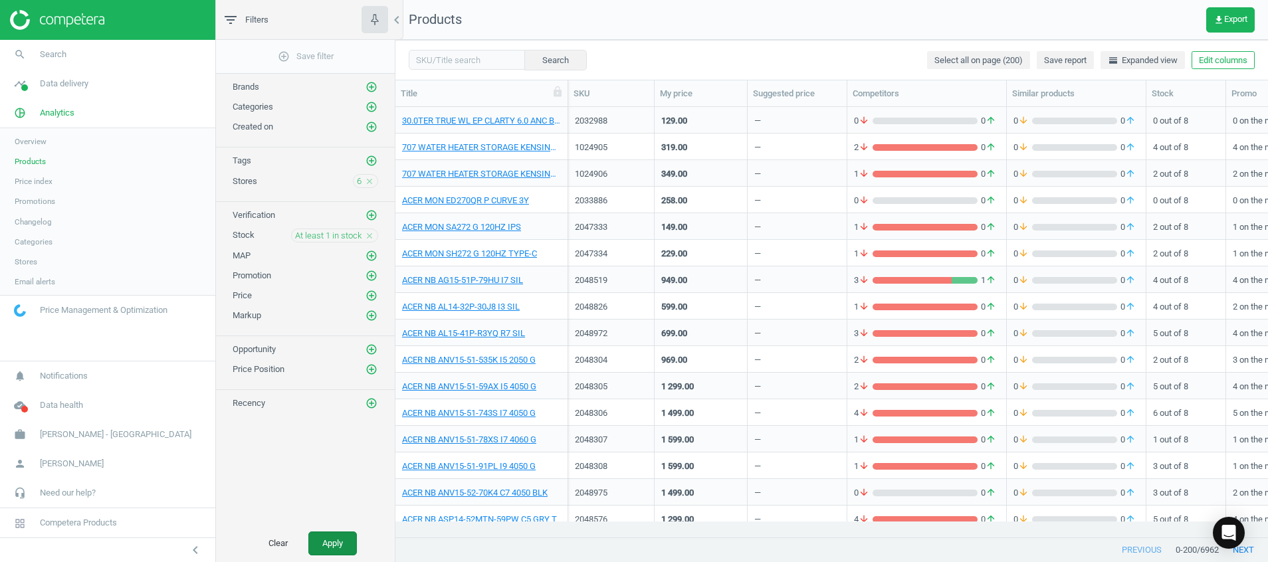
click at [322, 545] on button "Apply" at bounding box center [332, 543] width 48 height 24
click at [1064, 58] on span "Save report" at bounding box center [1065, 60] width 43 height 12
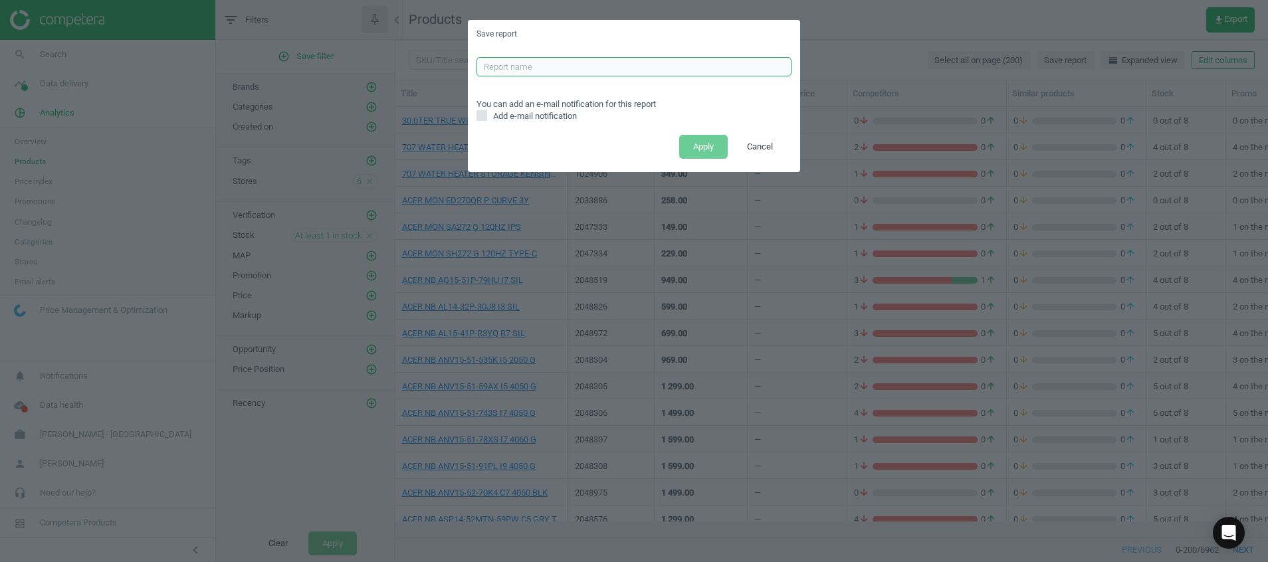
click at [619, 67] on input "text" at bounding box center [633, 67] width 315 height 20
type input "BRAND DAILY REPORT (>1 STOCK)"
click at [709, 143] on button "Apply" at bounding box center [703, 147] width 48 height 24
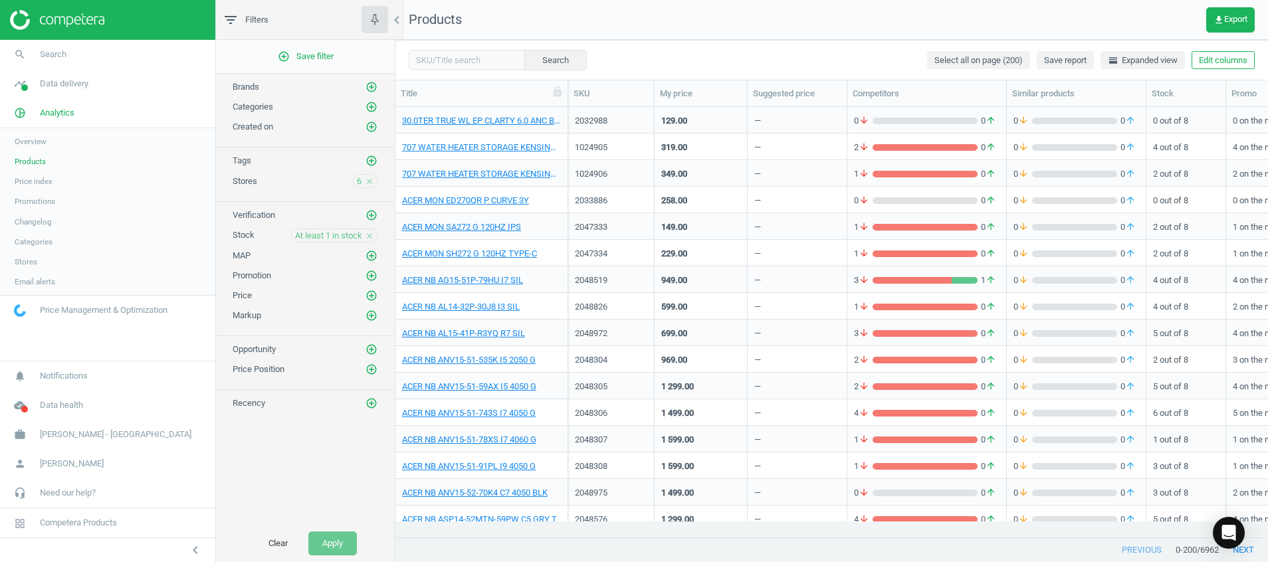
click at [372, 177] on icon "close" at bounding box center [369, 181] width 9 height 9
click at [372, 176] on icon "add_circle_outline" at bounding box center [371, 181] width 12 height 12
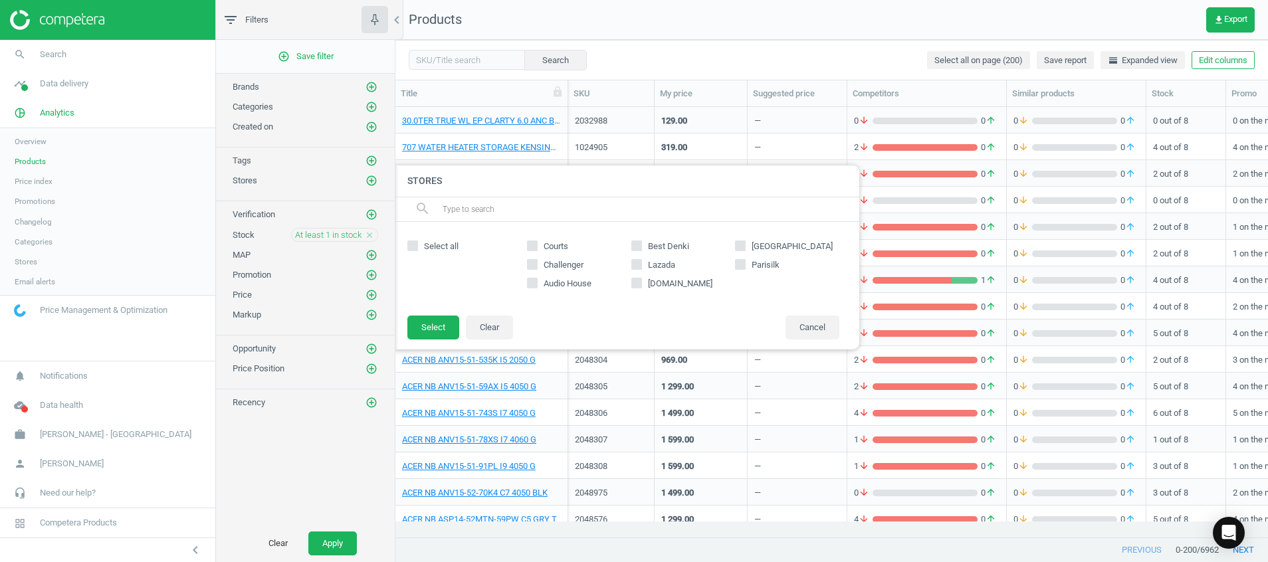
click at [432, 243] on span "Select all" at bounding box center [441, 246] width 40 height 12
click at [417, 243] on input "Select all" at bounding box center [413, 245] width 9 height 9
checkbox input "true"
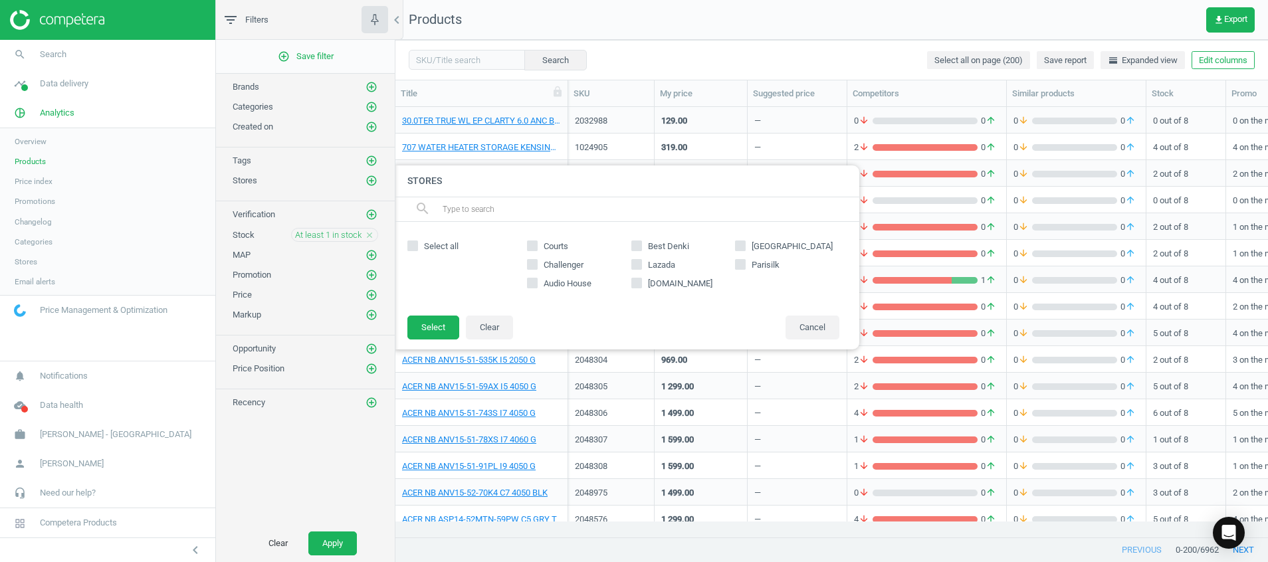
checkbox input "true"
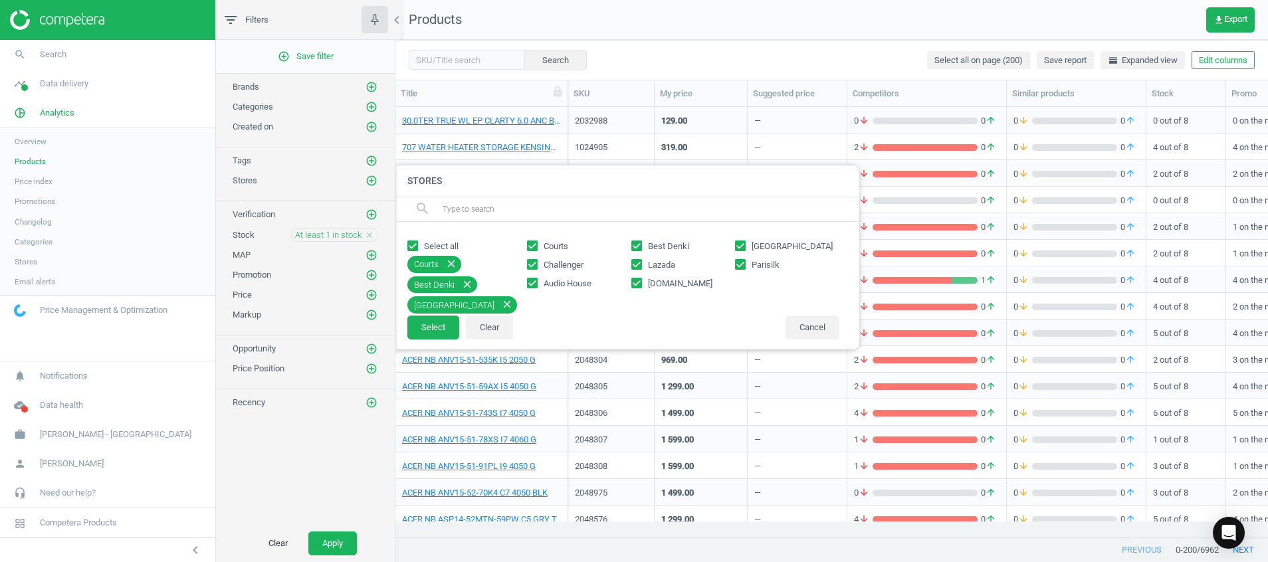
click at [660, 278] on span "amazon.sg" at bounding box center [680, 284] width 70 height 12
click at [640, 278] on input "amazon.sg" at bounding box center [636, 282] width 9 height 9
checkbox input "false"
click at [667, 260] on span "Lazada" at bounding box center [661, 265] width 33 height 12
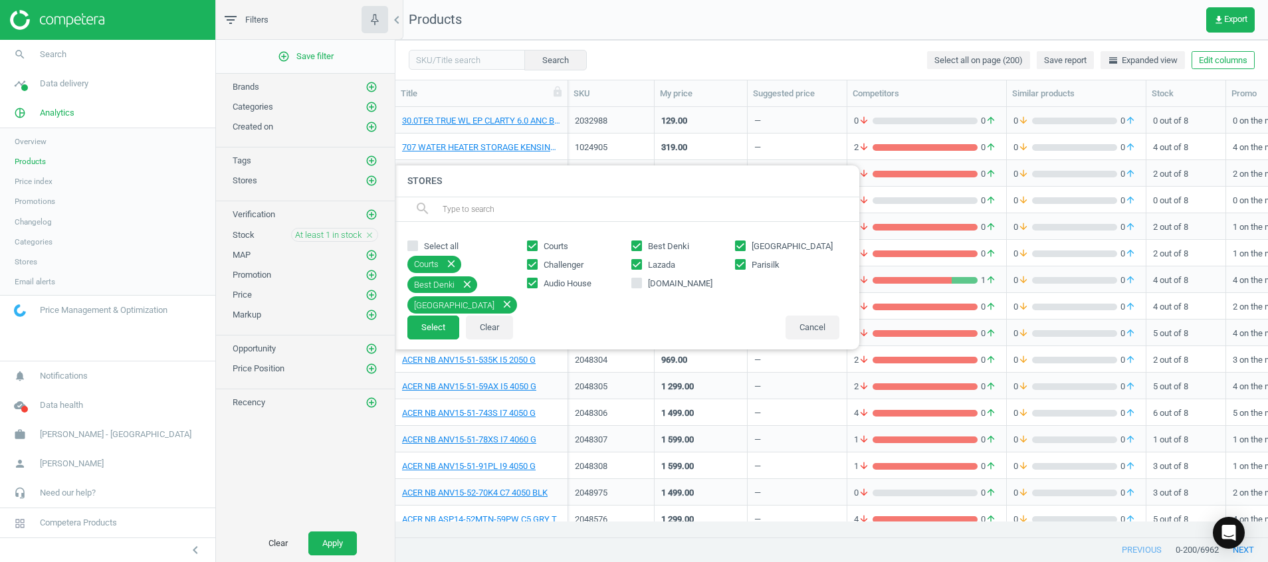
click at [640, 260] on input "Lazada" at bounding box center [636, 264] width 9 height 9
checkbox input "false"
click at [438, 320] on button "Select" at bounding box center [433, 328] width 52 height 24
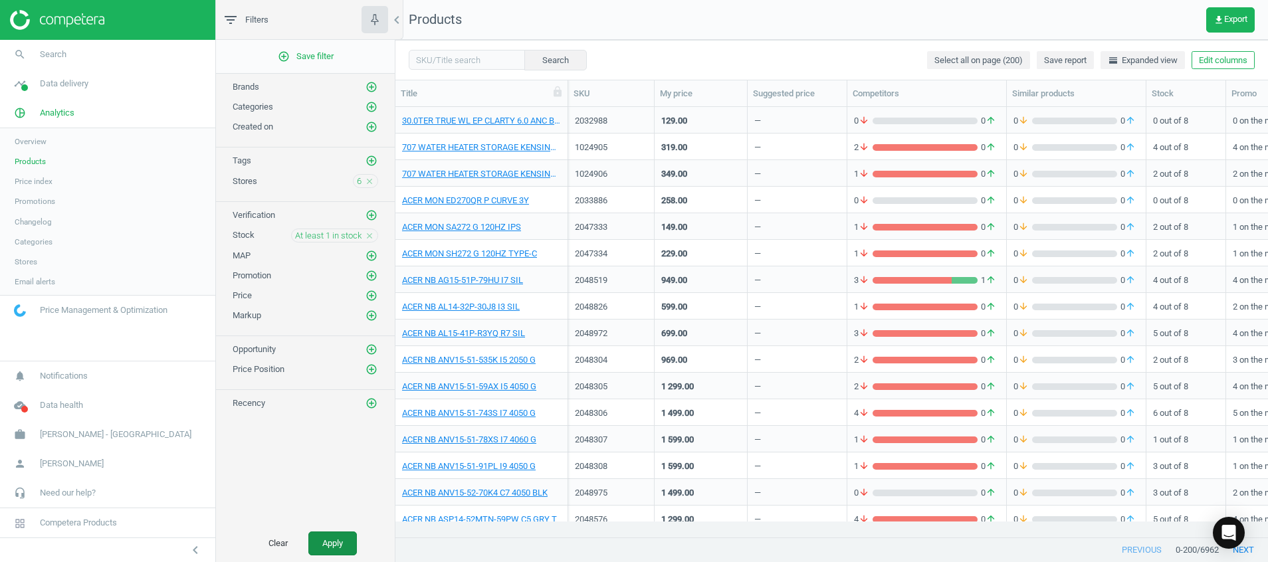
click at [328, 543] on button "Apply" at bounding box center [332, 543] width 48 height 24
click at [1078, 60] on span "Save report" at bounding box center [1065, 60] width 43 height 12
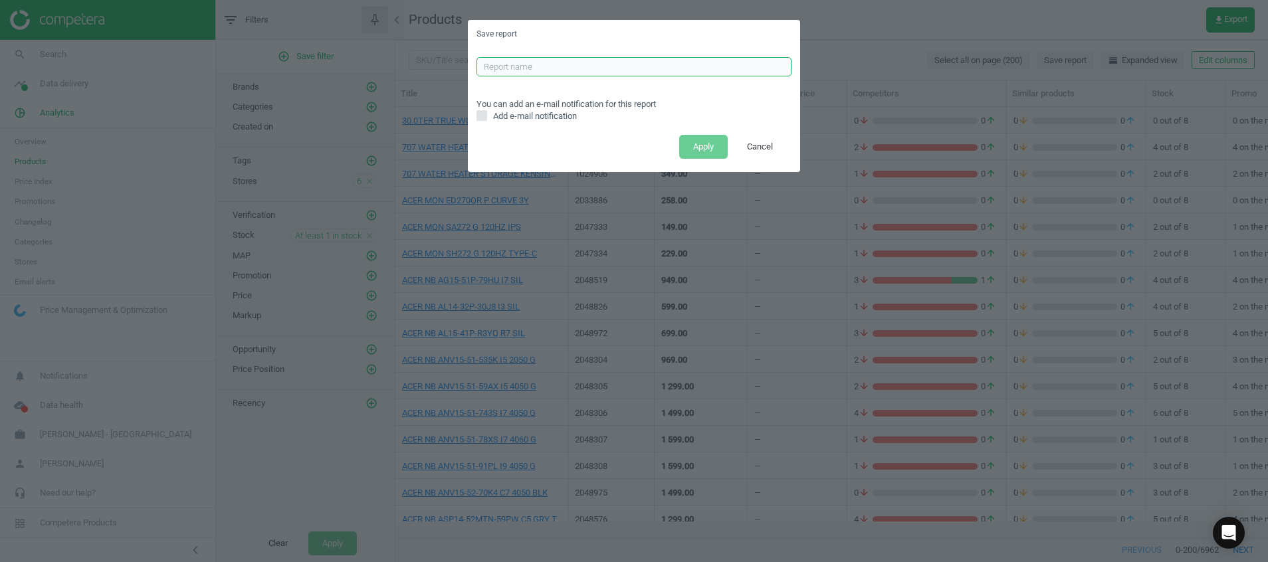
click at [609, 62] on input "text" at bounding box center [633, 67] width 315 height 20
click at [615, 66] on input "text" at bounding box center [633, 67] width 315 height 20
type input "BRAND DAILY REPORT (>1 STOCK)"
click at [692, 151] on button "Apply" at bounding box center [703, 147] width 48 height 24
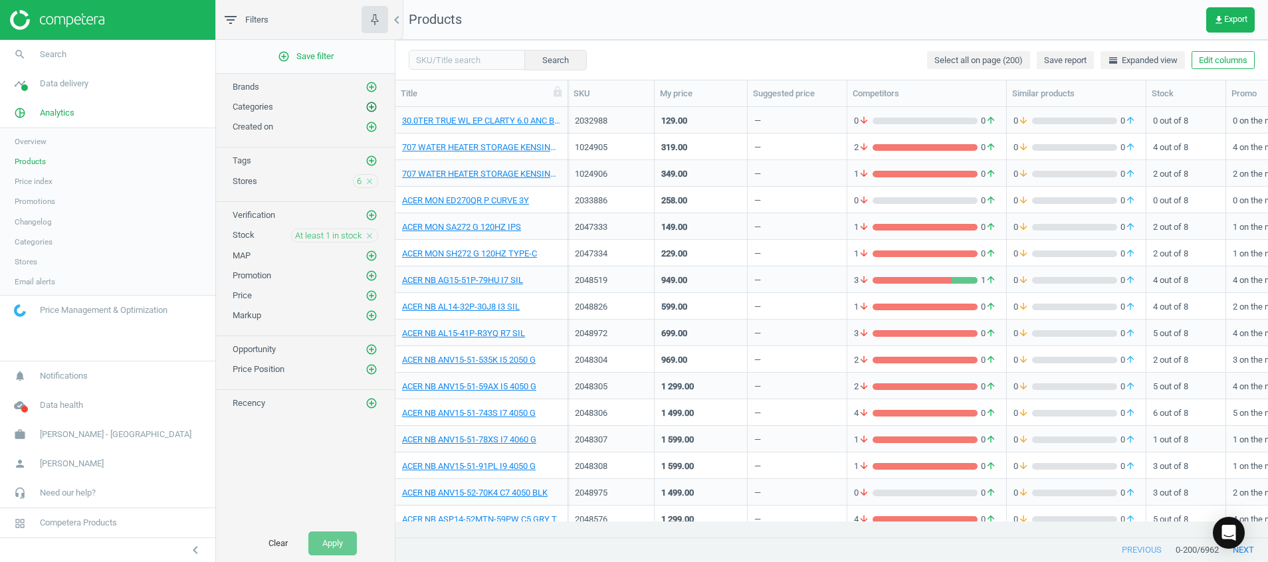
click at [376, 105] on icon "add_circle_outline" at bounding box center [371, 107] width 12 height 12
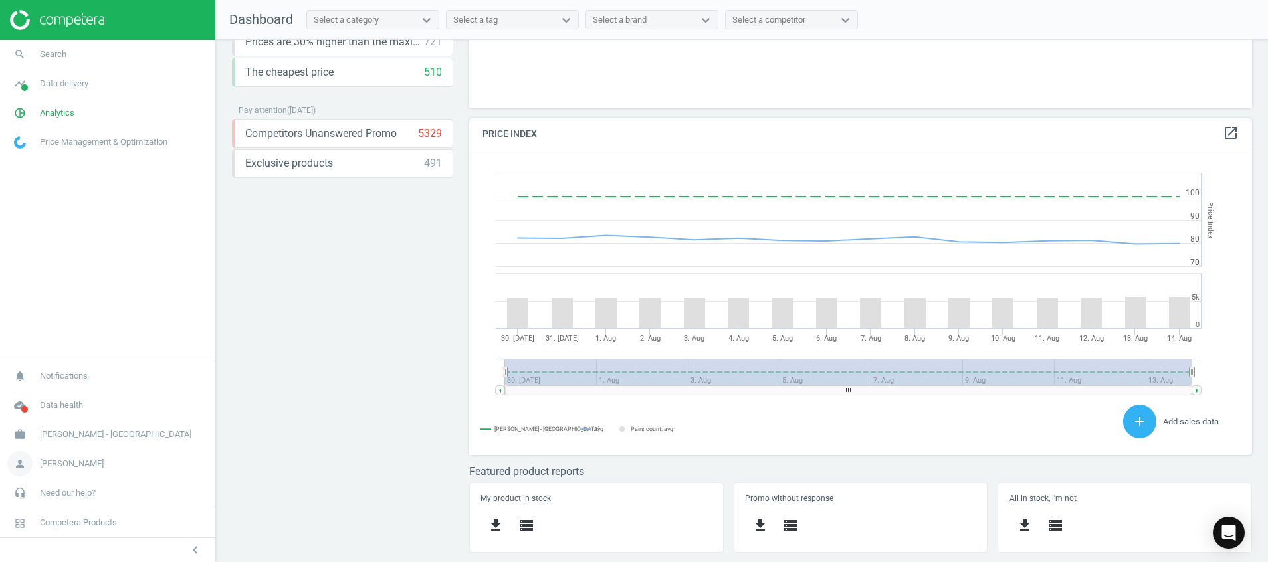
scroll to position [337, 799]
click at [44, 472] on link "person [PERSON_NAME]" at bounding box center [107, 463] width 215 height 29
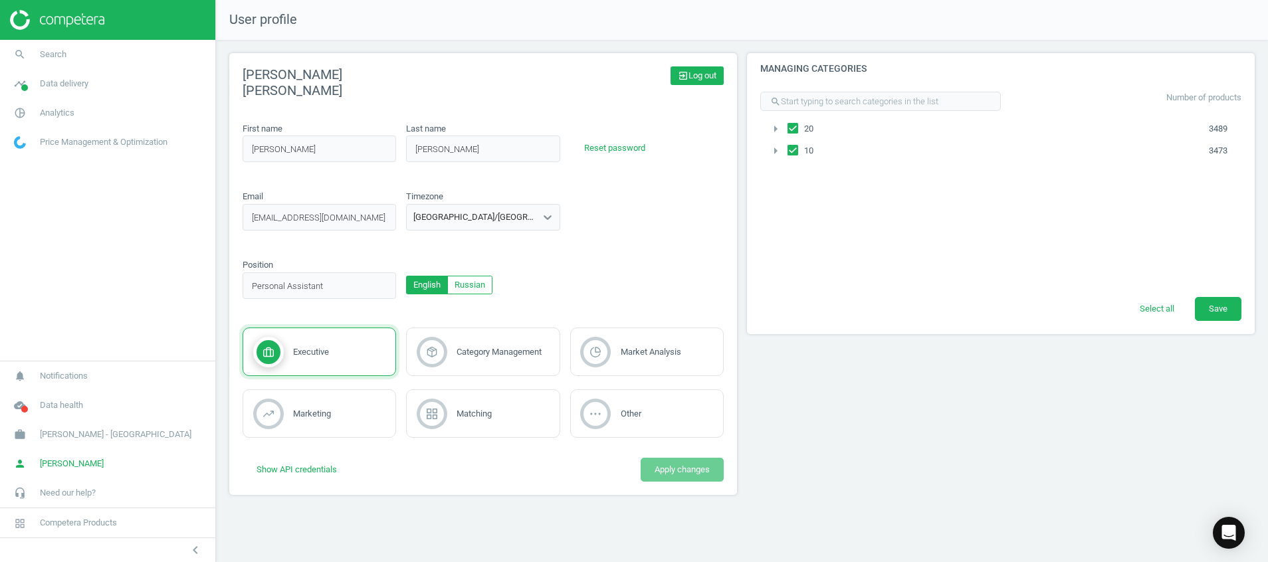
click at [701, 74] on span "exit_to_app Log out" at bounding box center [697, 76] width 39 height 12
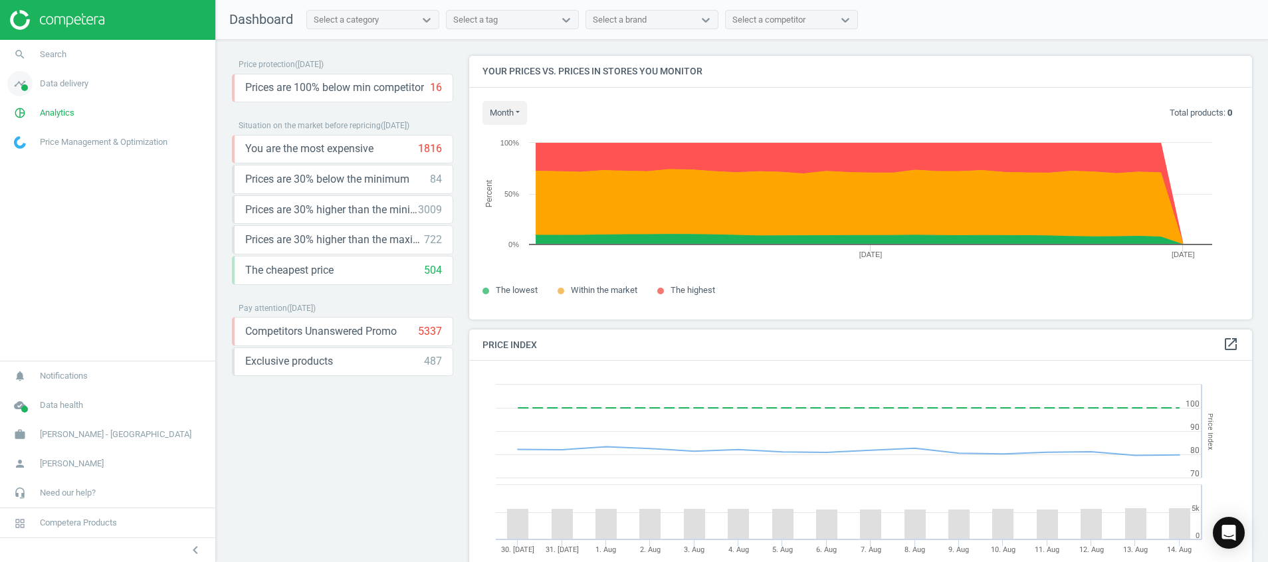
click at [19, 84] on icon "timeline" at bounding box center [19, 83] width 25 height 25
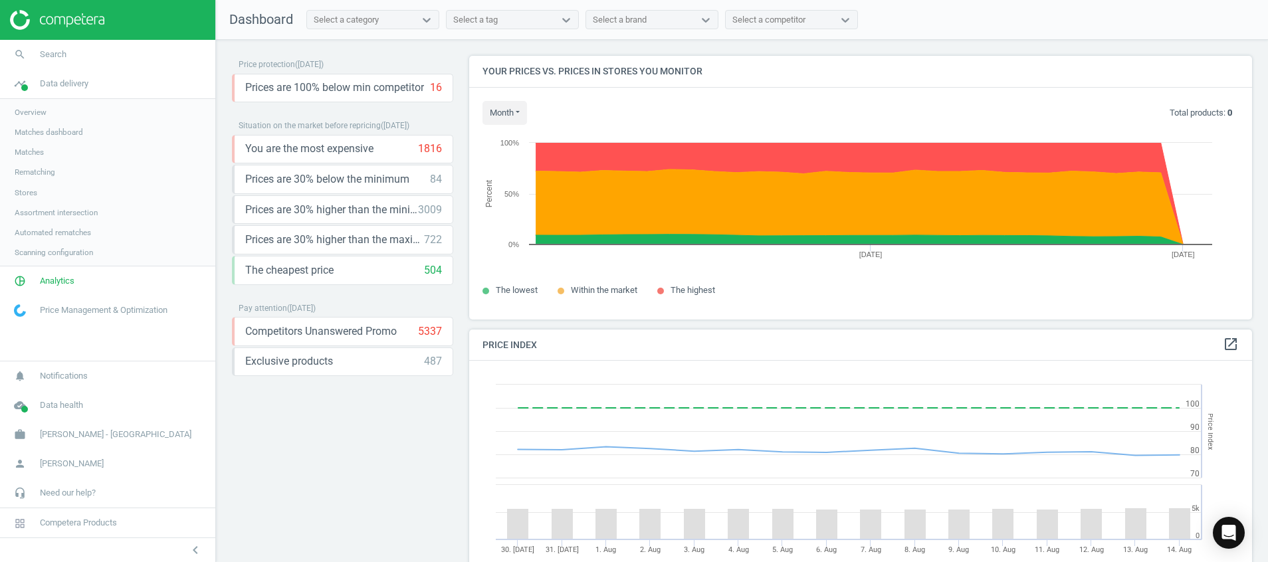
click at [19, 188] on span "Stores" at bounding box center [26, 192] width 23 height 11
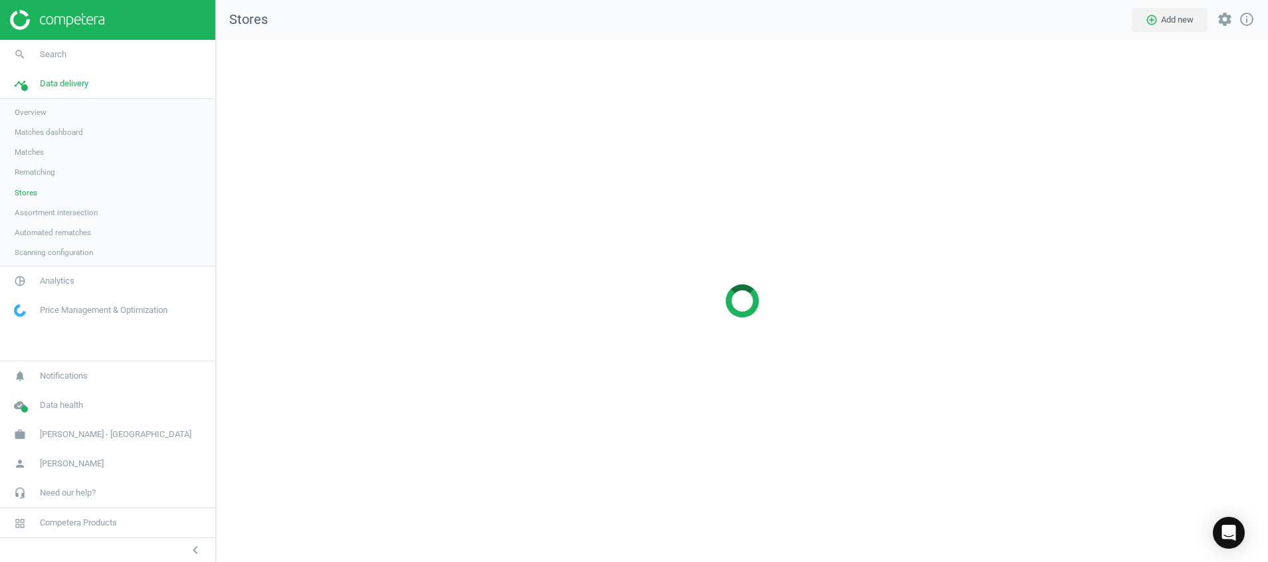
scroll to position [553, 1083]
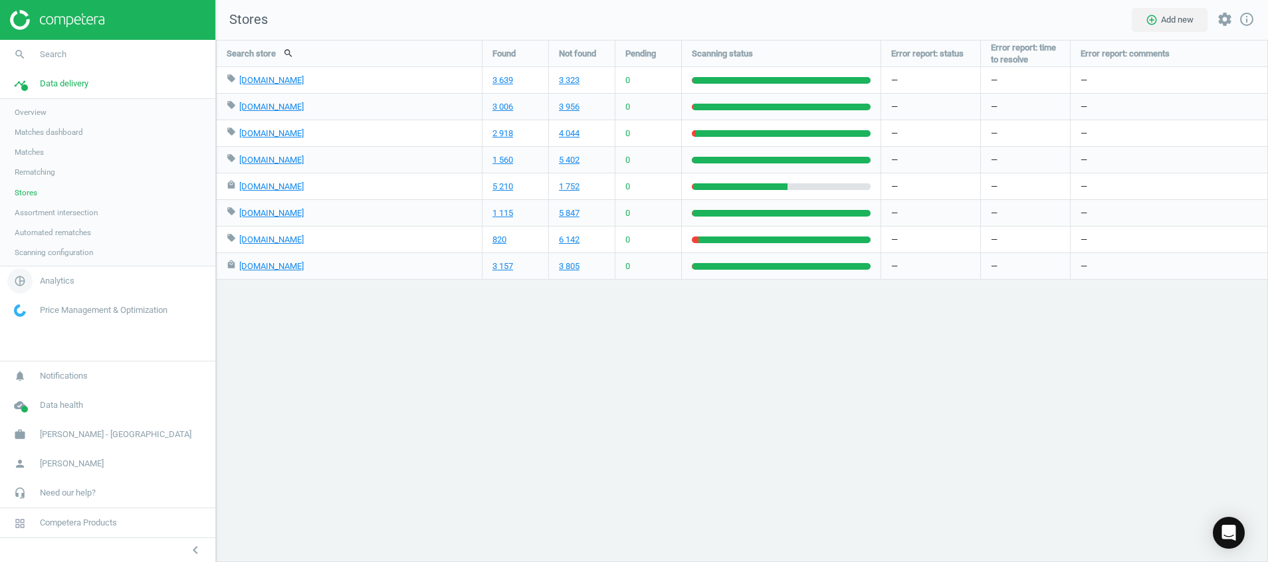
click at [56, 272] on link "pie_chart_outlined Analytics" at bounding box center [107, 280] width 215 height 29
click at [39, 163] on span "Products" at bounding box center [30, 161] width 31 height 11
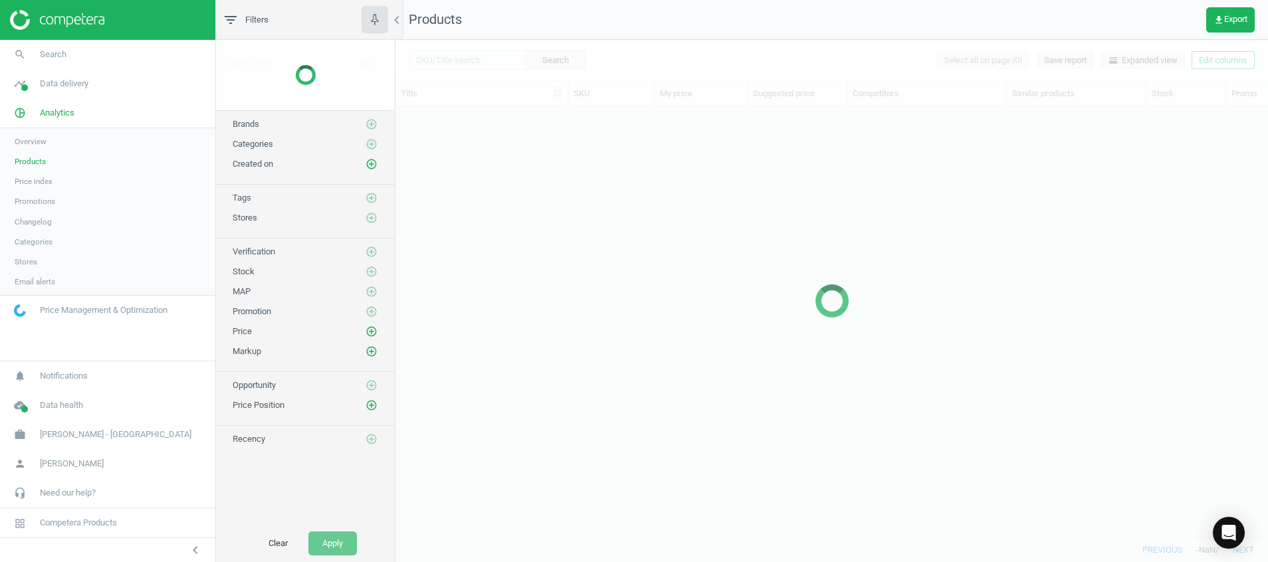
scroll to position [399, 857]
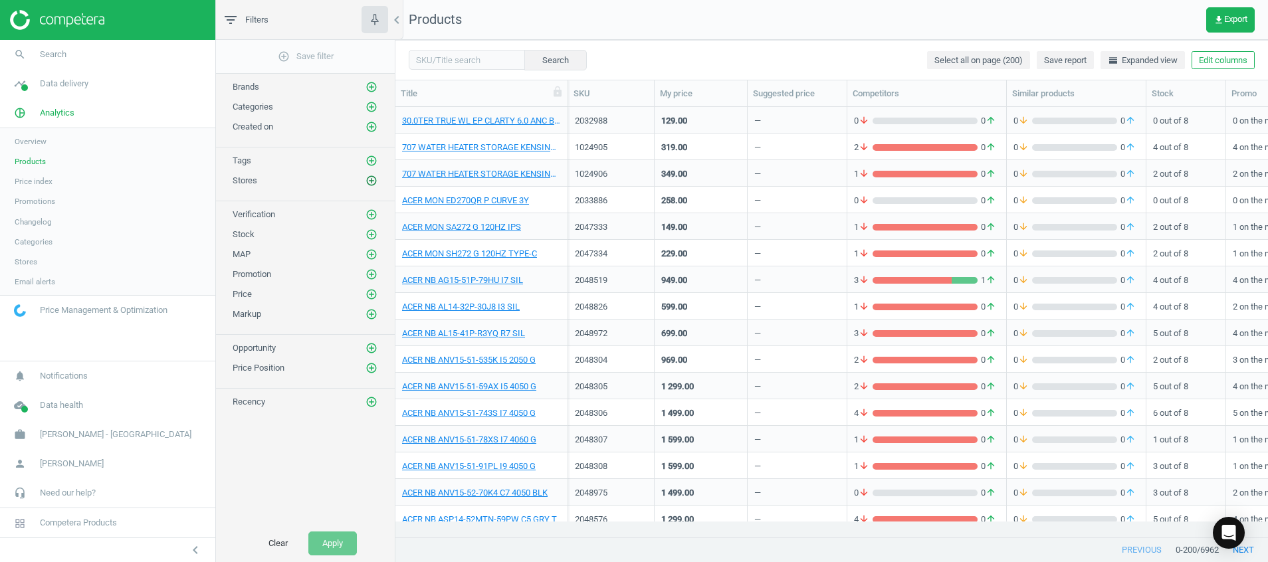
click at [371, 181] on icon "add_circle_outline" at bounding box center [371, 181] width 12 height 12
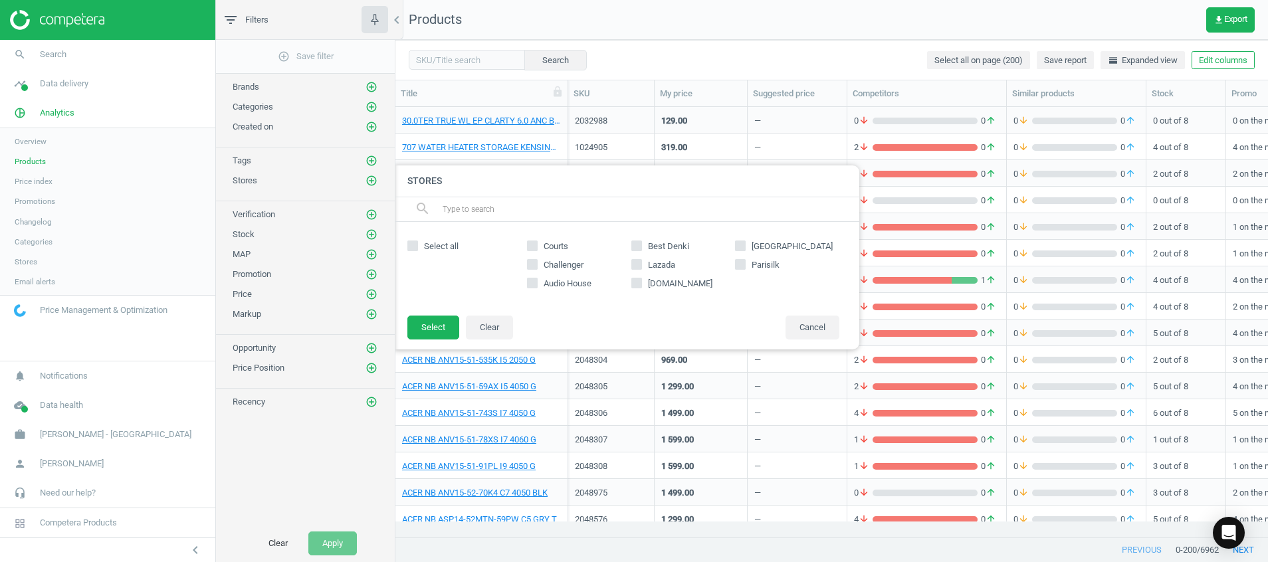
click at [454, 241] on span "Select all" at bounding box center [441, 246] width 40 height 12
click at [417, 241] on input "Select all" at bounding box center [413, 245] width 9 height 9
checkbox input "true"
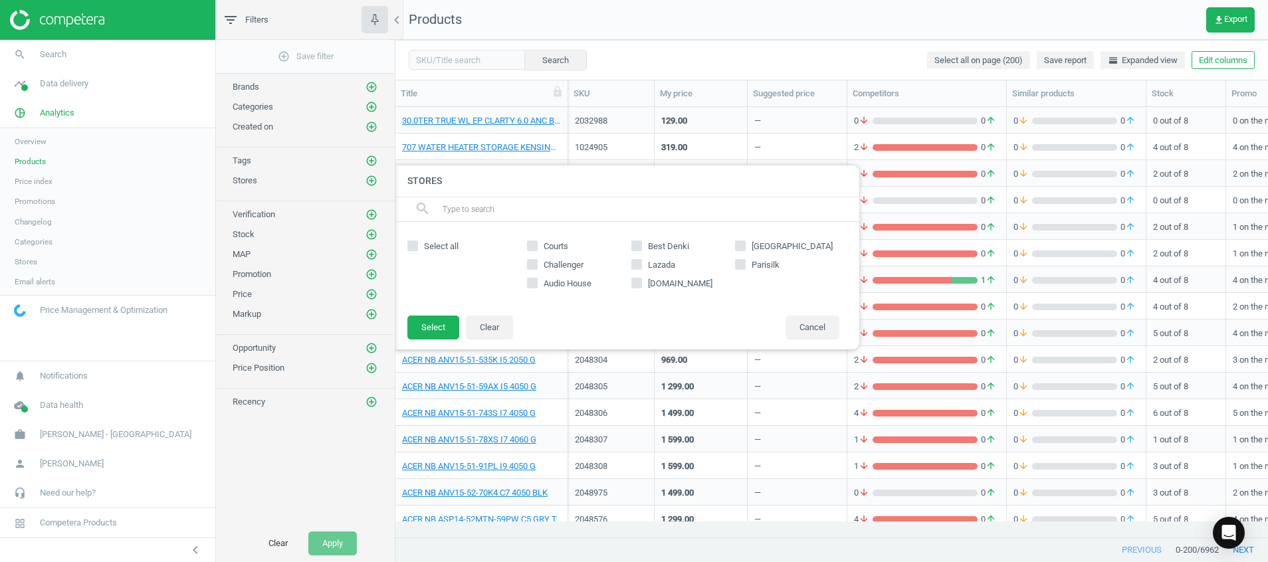
checkbox input "true"
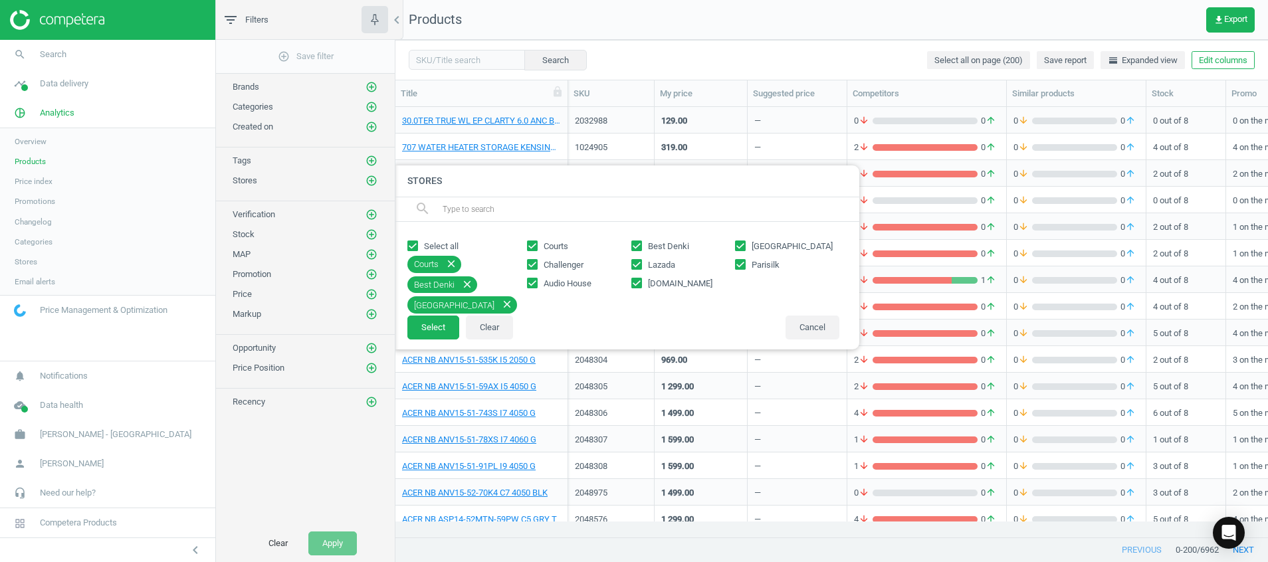
click at [641, 288] on span at bounding box center [636, 285] width 11 height 10
click at [640, 287] on input "amazon.sg" at bounding box center [636, 282] width 9 height 9
checkbox input "false"
click at [652, 264] on span "Lazada" at bounding box center [661, 265] width 33 height 12
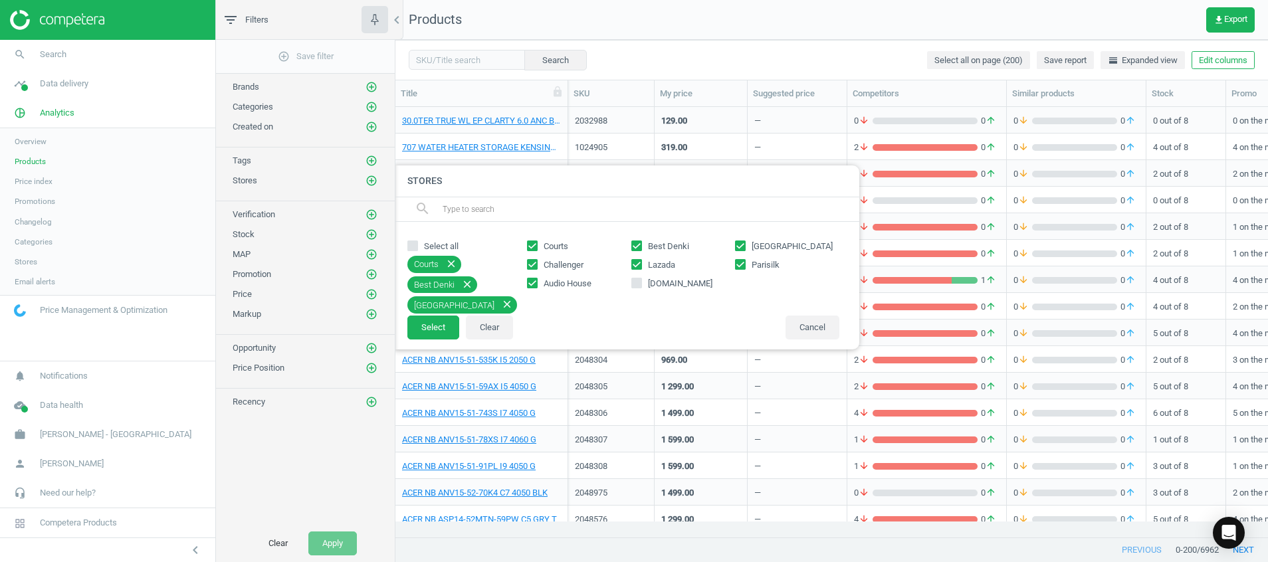
click at [640, 264] on input "Lazada" at bounding box center [636, 264] width 9 height 9
checkbox input "false"
click at [427, 325] on button "Select" at bounding box center [433, 328] width 52 height 24
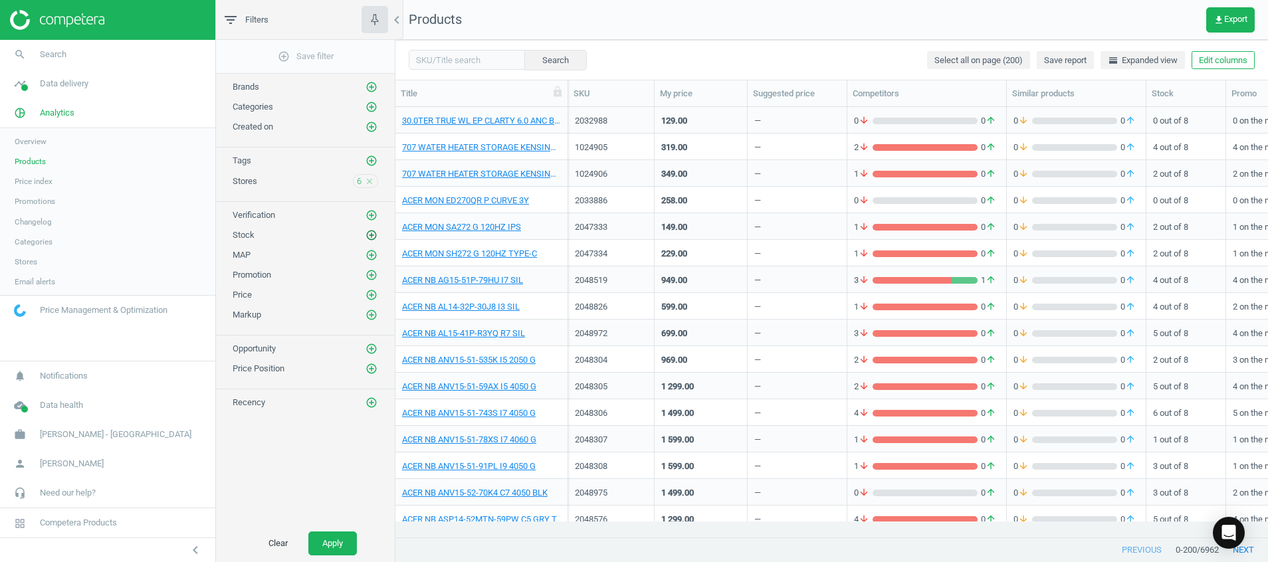
click at [376, 231] on icon "add_circle_outline" at bounding box center [371, 235] width 12 height 12
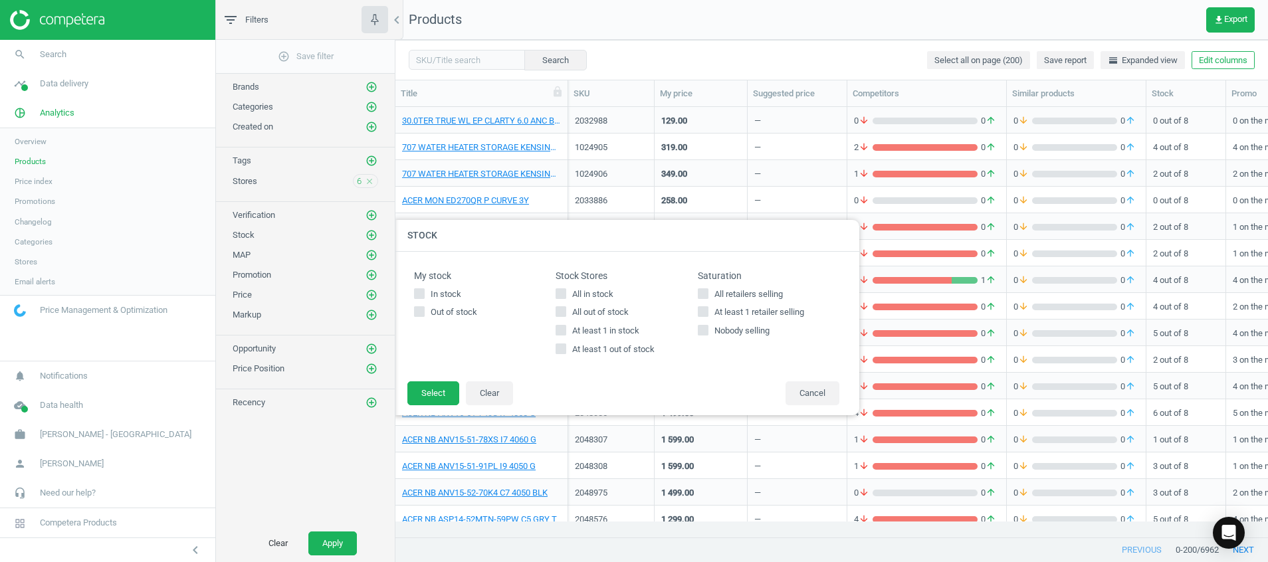
click at [569, 332] on span "At least 1 in stock" at bounding box center [605, 331] width 72 height 12
click at [565, 332] on input "At least 1 in stock" at bounding box center [561, 330] width 9 height 9
checkbox input "true"
click at [423, 396] on button "Select" at bounding box center [433, 393] width 52 height 24
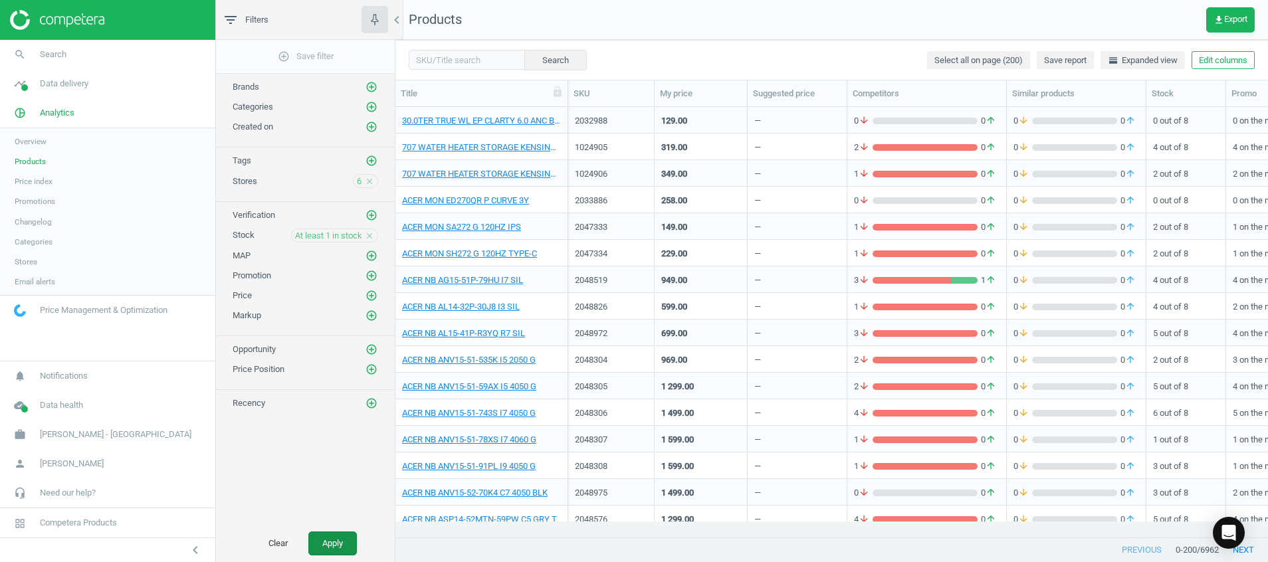
click at [330, 544] on button "Apply" at bounding box center [332, 543] width 48 height 24
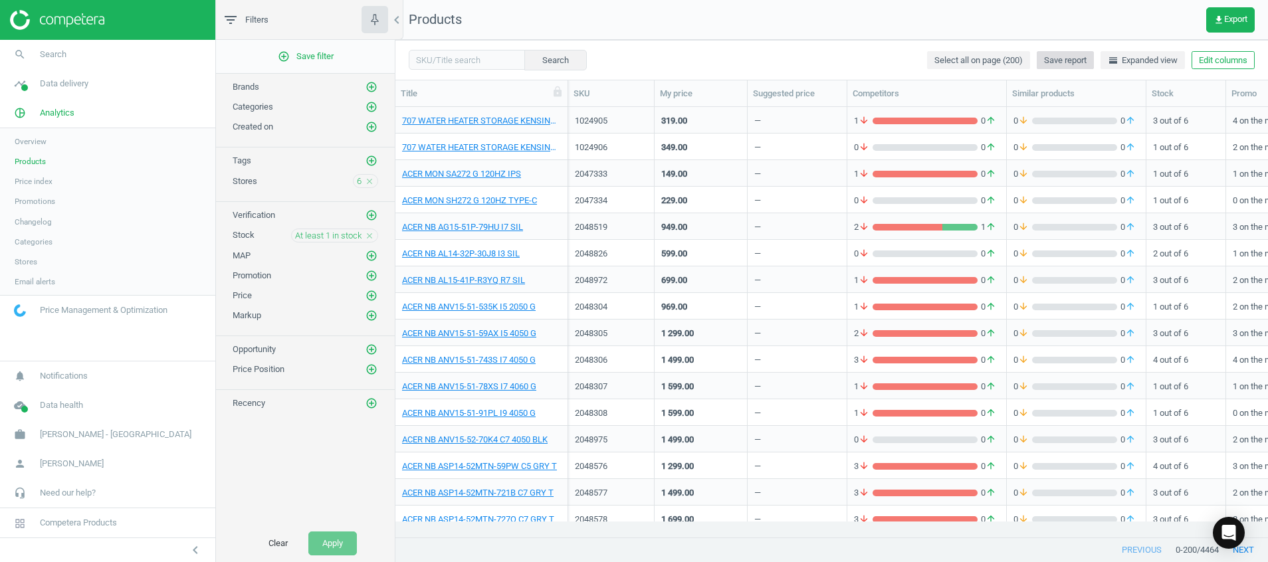
click at [1068, 58] on span "Save report" at bounding box center [1065, 60] width 43 height 12
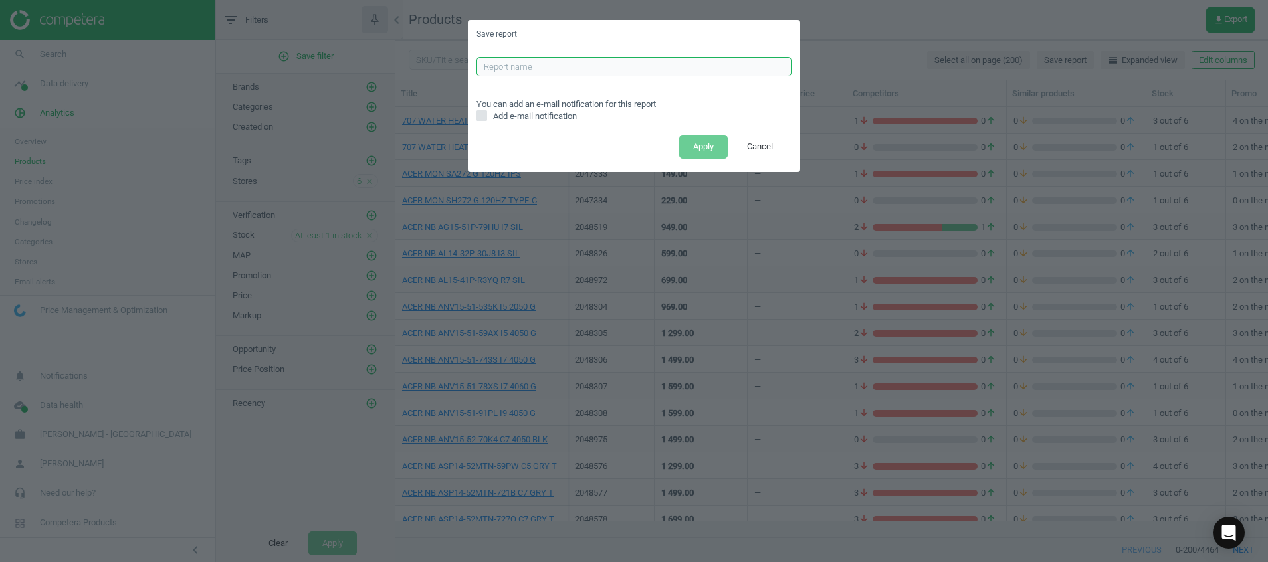
click at [655, 60] on input "text" at bounding box center [633, 67] width 315 height 20
type input "BRAND DAILY REPORT (>1 STOCK)"
click at [698, 149] on button "Apply" at bounding box center [703, 147] width 48 height 24
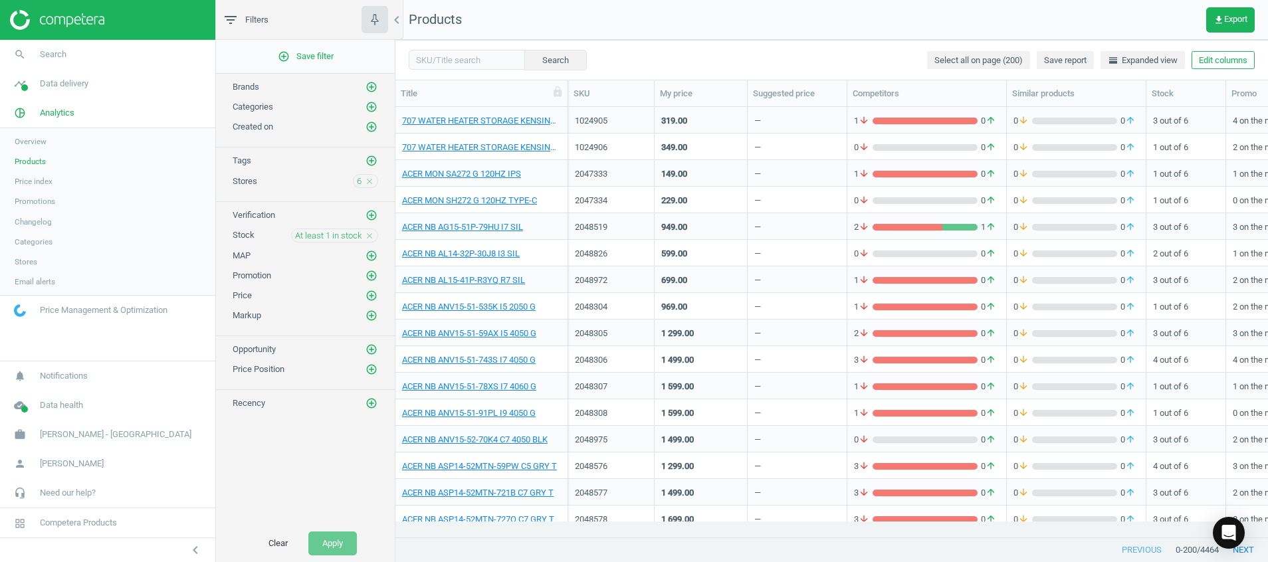
click at [368, 179] on icon "close" at bounding box center [369, 181] width 9 height 9
click at [369, 231] on icon "close" at bounding box center [369, 235] width 9 height 9
click at [76, 15] on img at bounding box center [57, 20] width 94 height 20
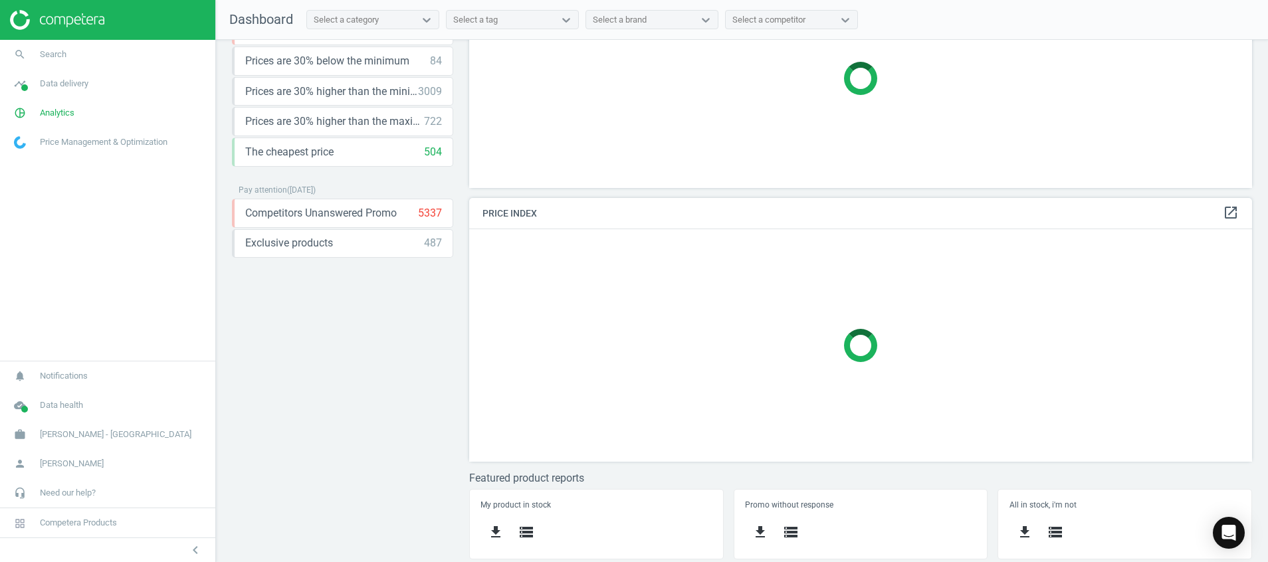
scroll to position [198, 0]
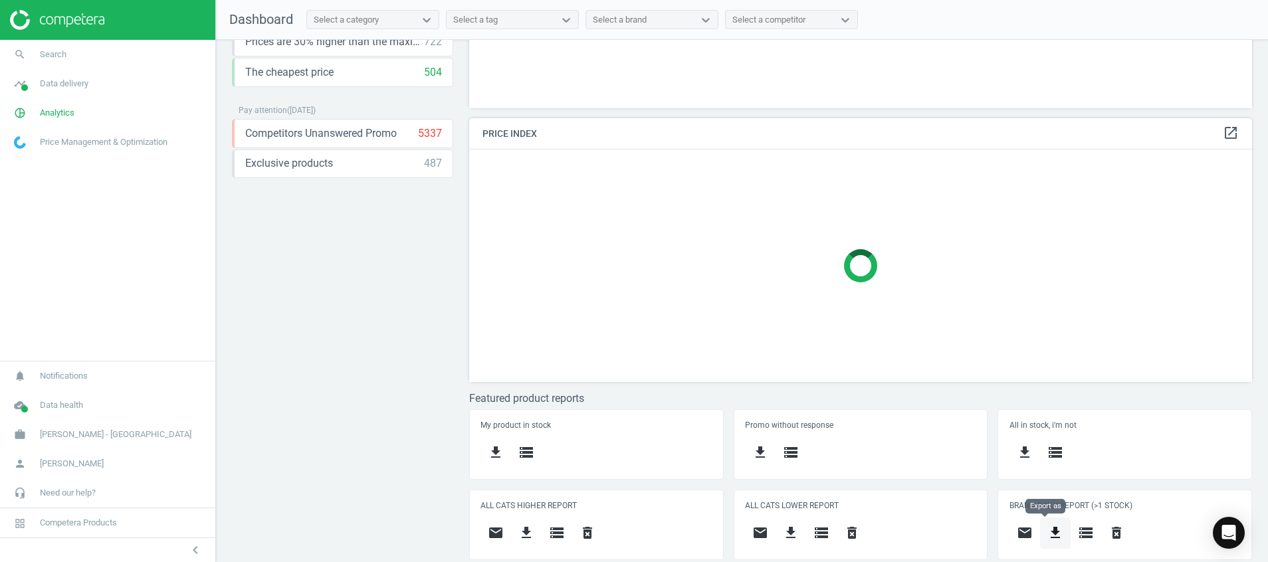
click at [1052, 529] on icon "get_app" at bounding box center [1055, 533] width 16 height 16
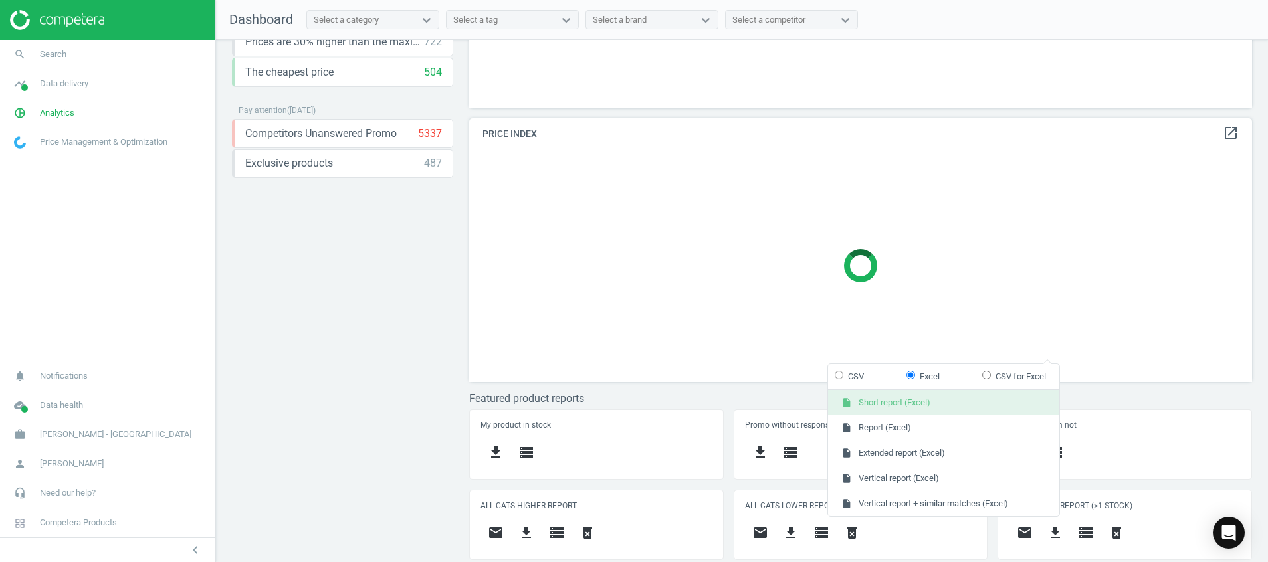
click at [968, 407] on button "insert_drive_file Short report (Excel)" at bounding box center [943, 402] width 231 height 25
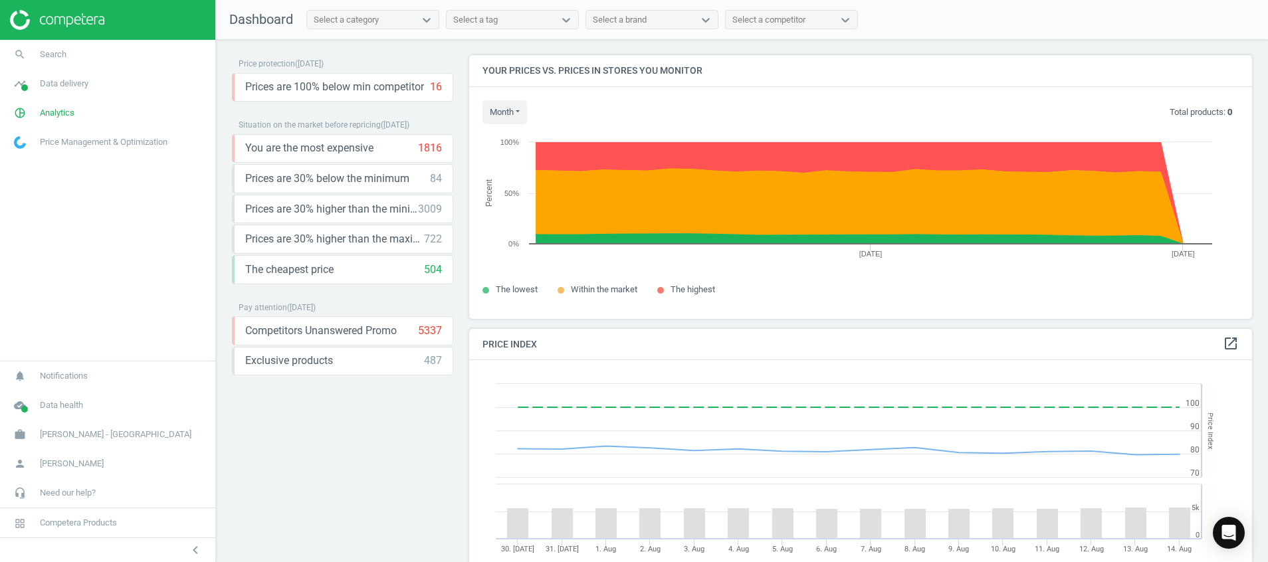
scroll to position [0, 0]
